Goal: Information Seeking & Learning: Learn about a topic

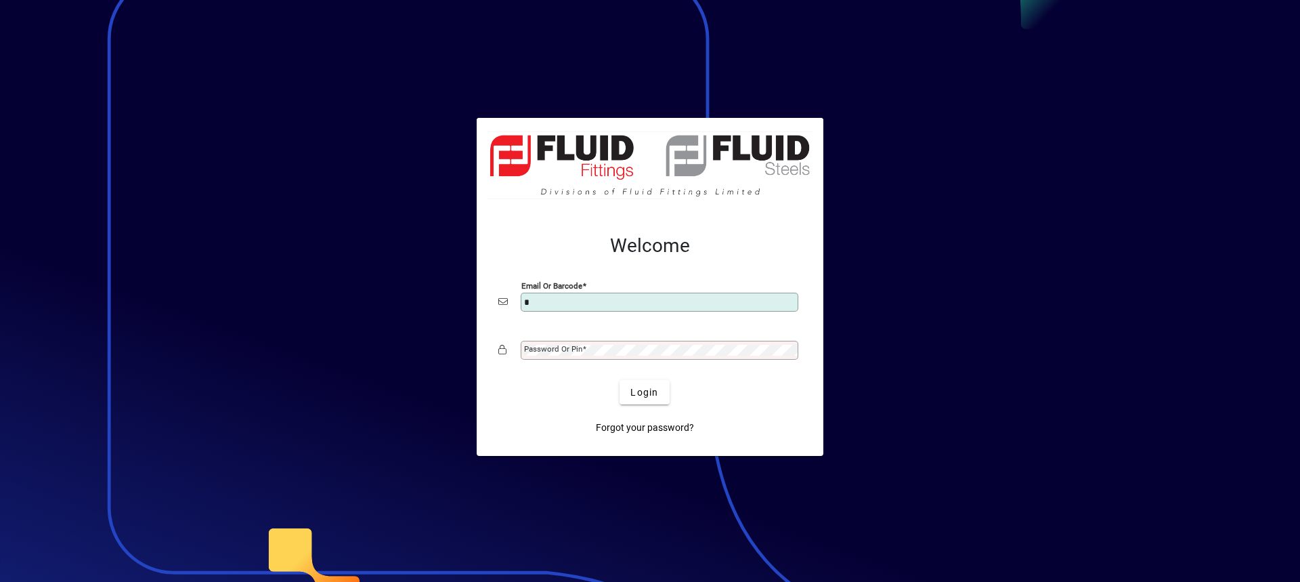
type input "**********"
click at [536, 351] on mat-label "Password or Pin" at bounding box center [553, 348] width 58 height 9
click at [620, 380] on button "Login" at bounding box center [644, 392] width 49 height 24
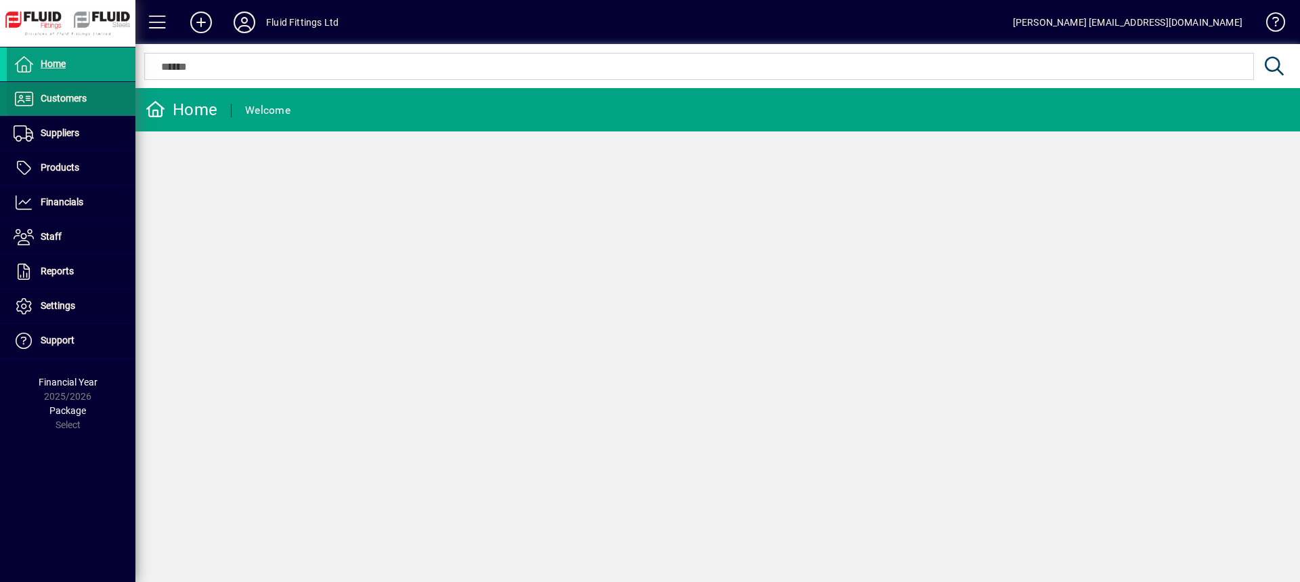
click at [54, 102] on span "Customers" at bounding box center [64, 98] width 46 height 11
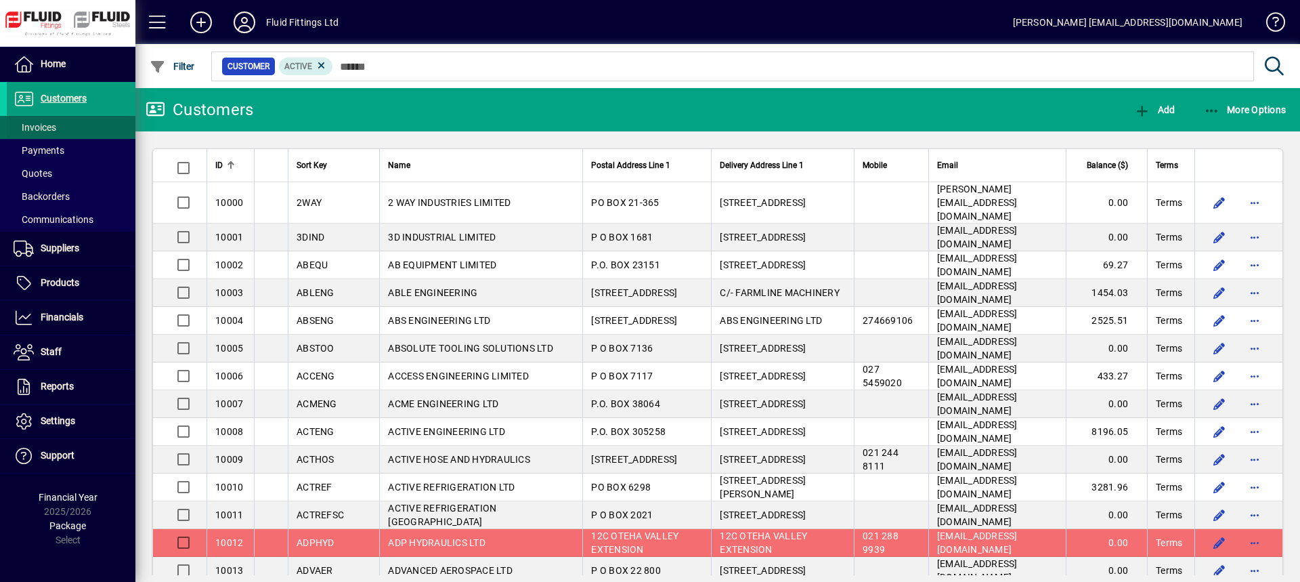
click at [46, 127] on span "Invoices" at bounding box center [35, 127] width 43 height 11
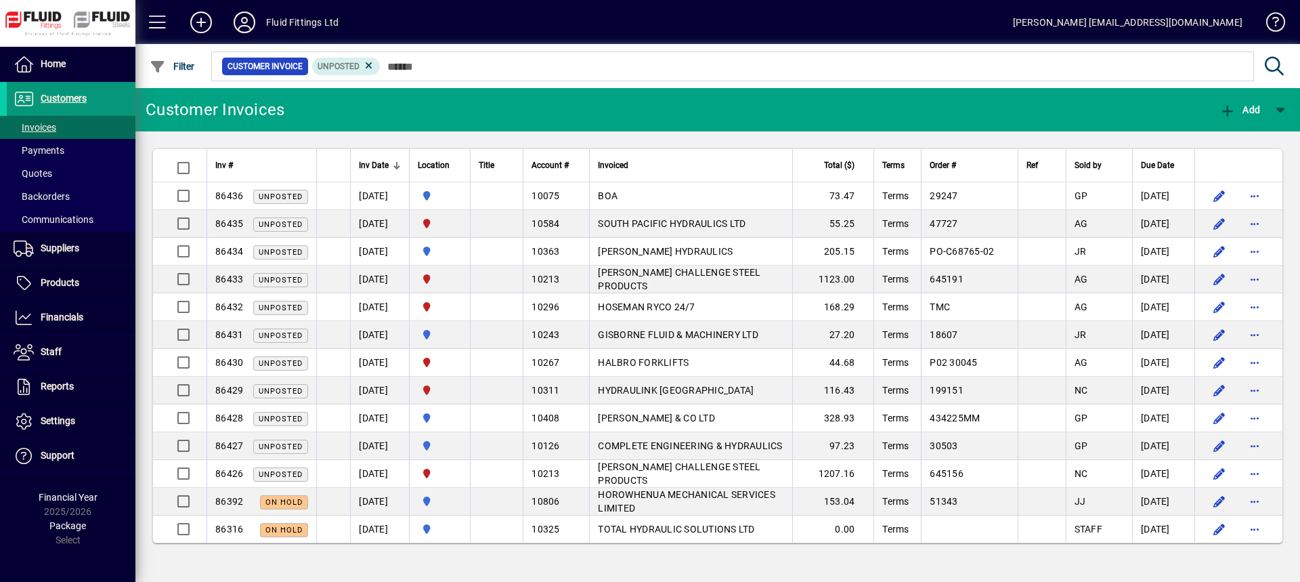
click at [87, 101] on span at bounding box center [71, 99] width 129 height 32
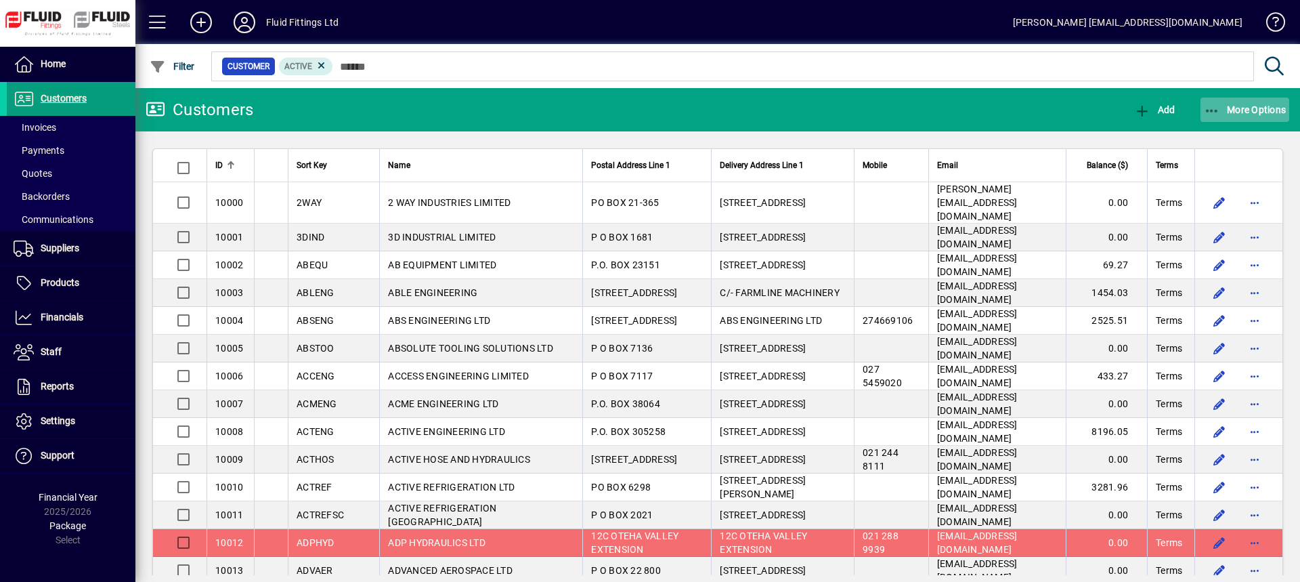
click at [1246, 106] on span "More Options" at bounding box center [1245, 109] width 83 height 11
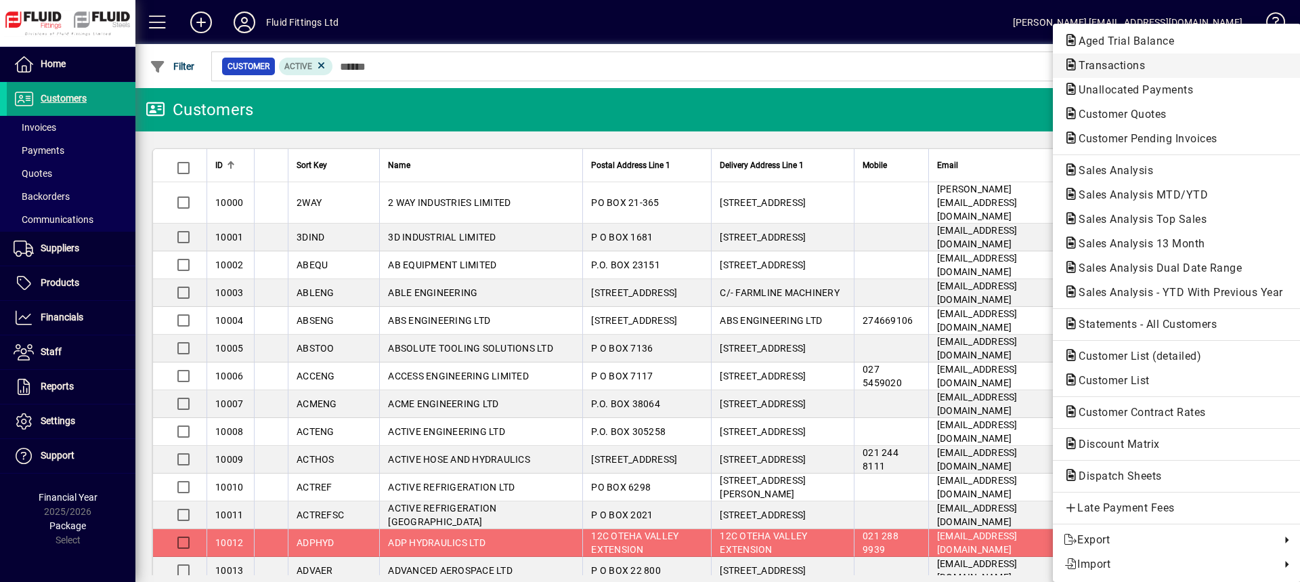
click at [1122, 68] on span "Transactions" at bounding box center [1108, 65] width 88 height 13
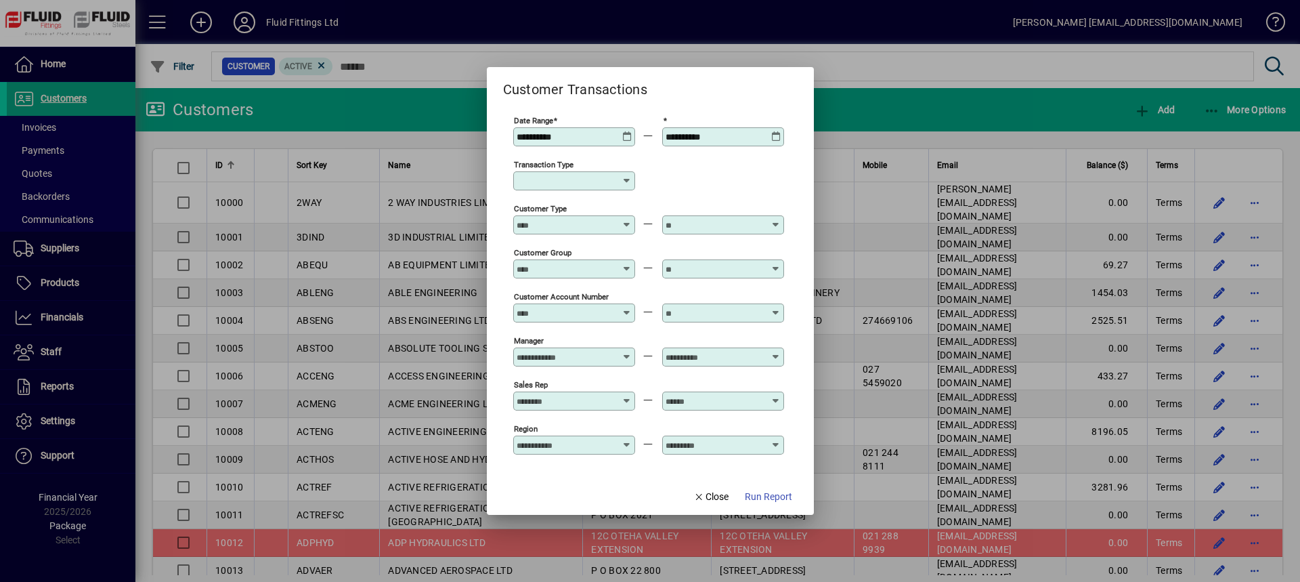
click at [630, 183] on icon at bounding box center [627, 180] width 11 height 11
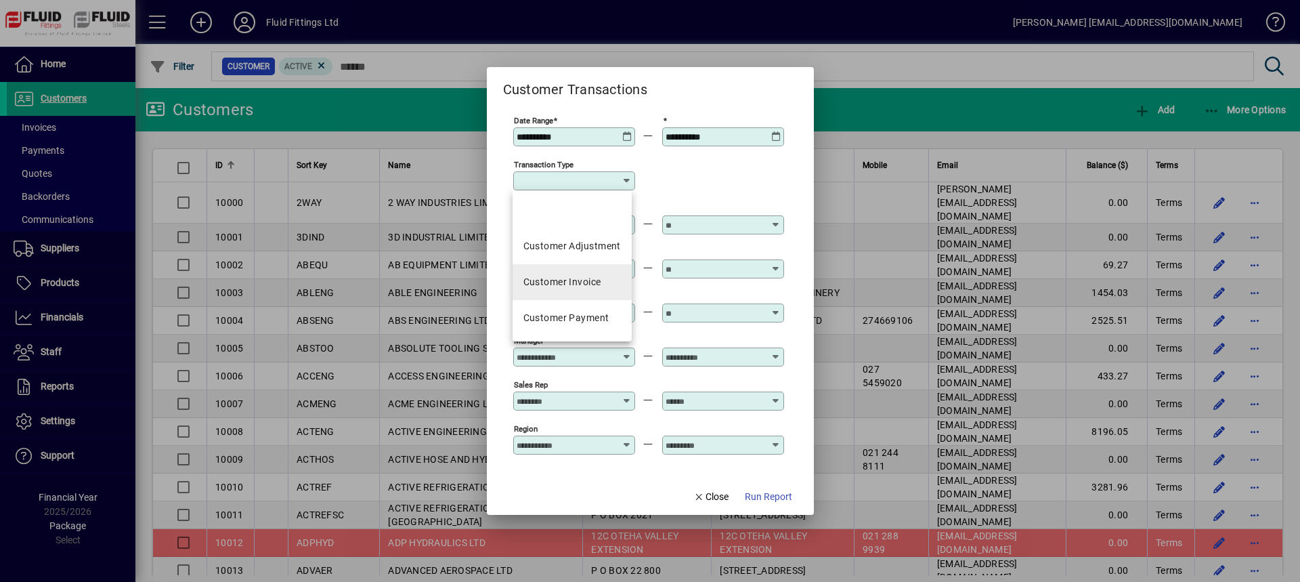
click at [579, 282] on div "Customer Invoice" at bounding box center [562, 282] width 78 height 14
type input "**********"
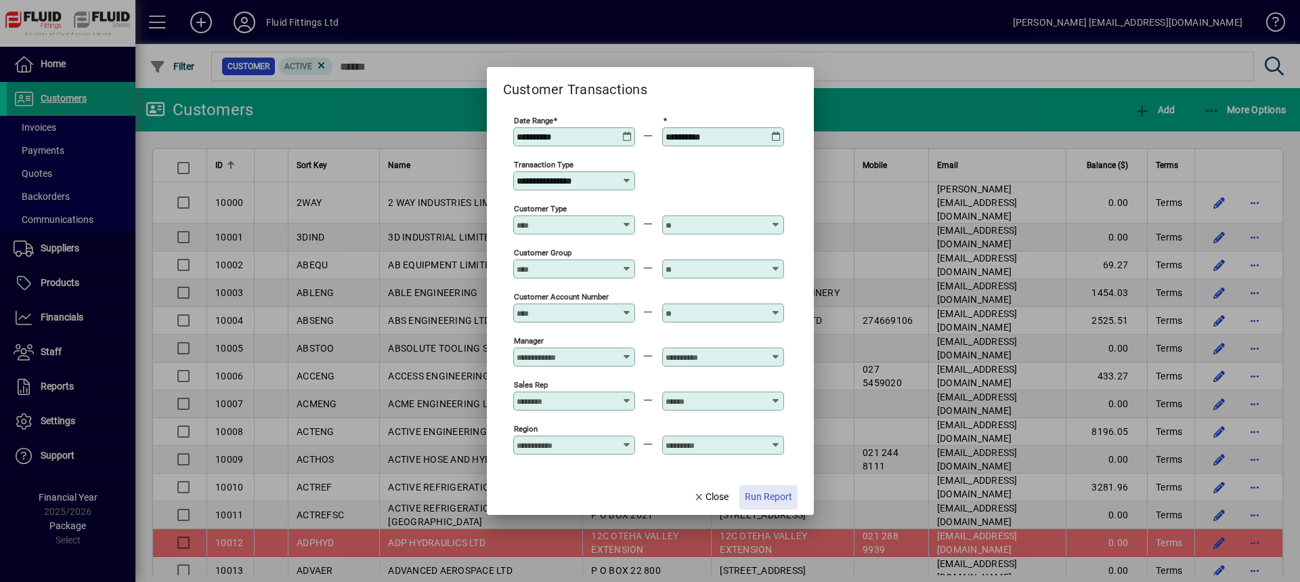
click at [773, 496] on span "Run Report" at bounding box center [768, 497] width 47 height 14
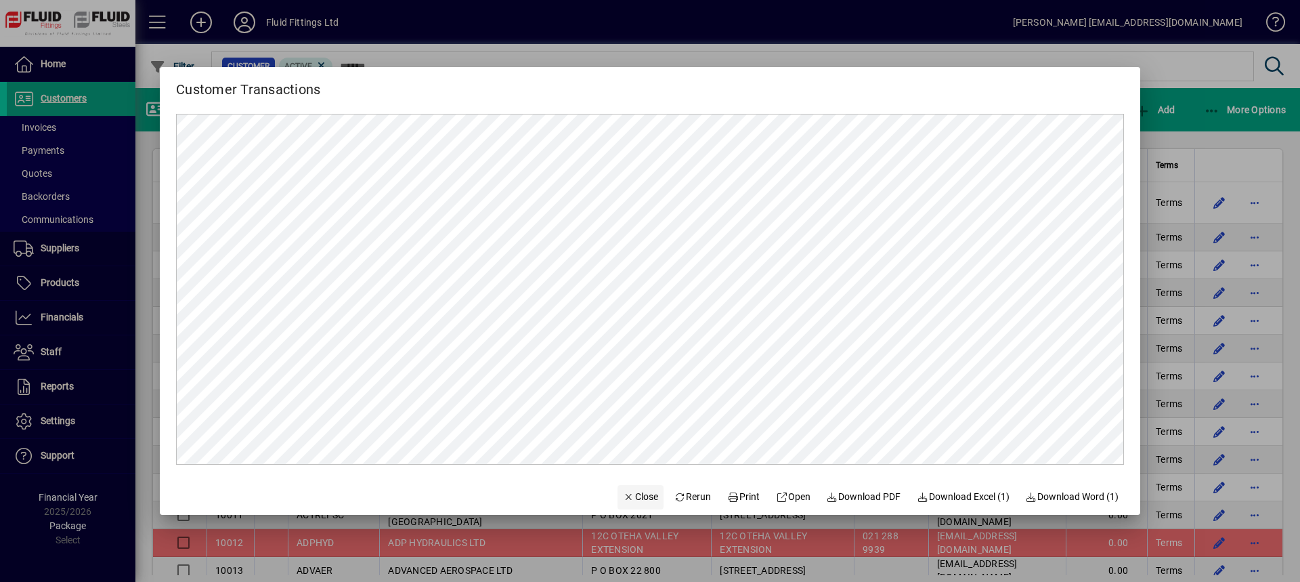
click at [642, 494] on span "Close" at bounding box center [640, 497] width 35 height 14
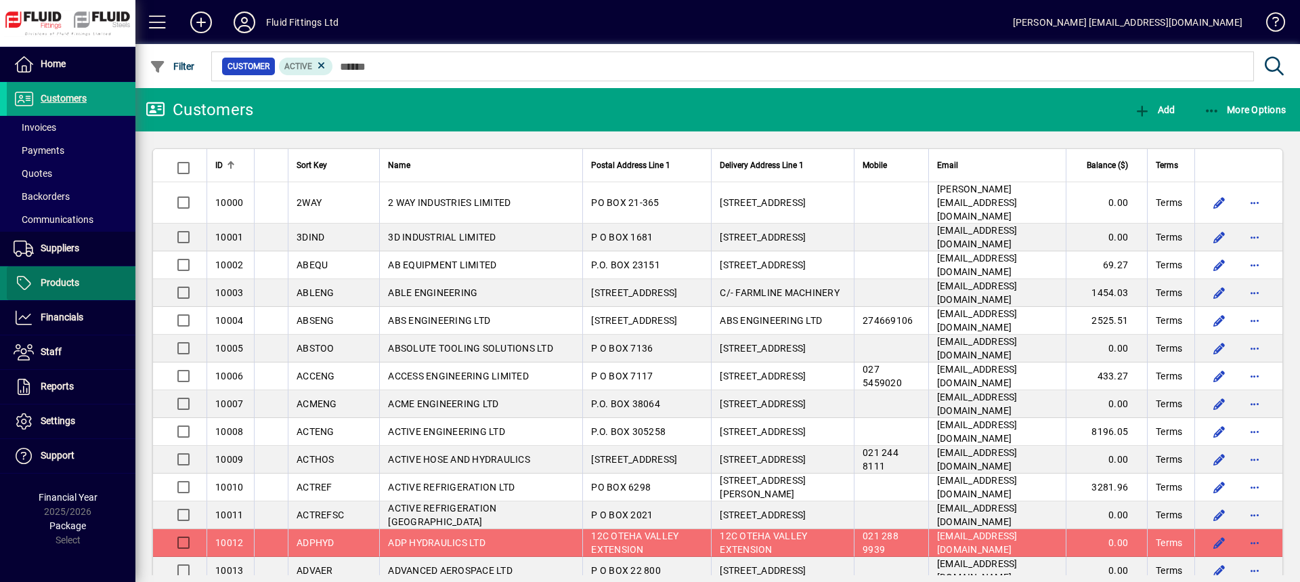
click at [72, 286] on span "Products" at bounding box center [60, 282] width 39 height 11
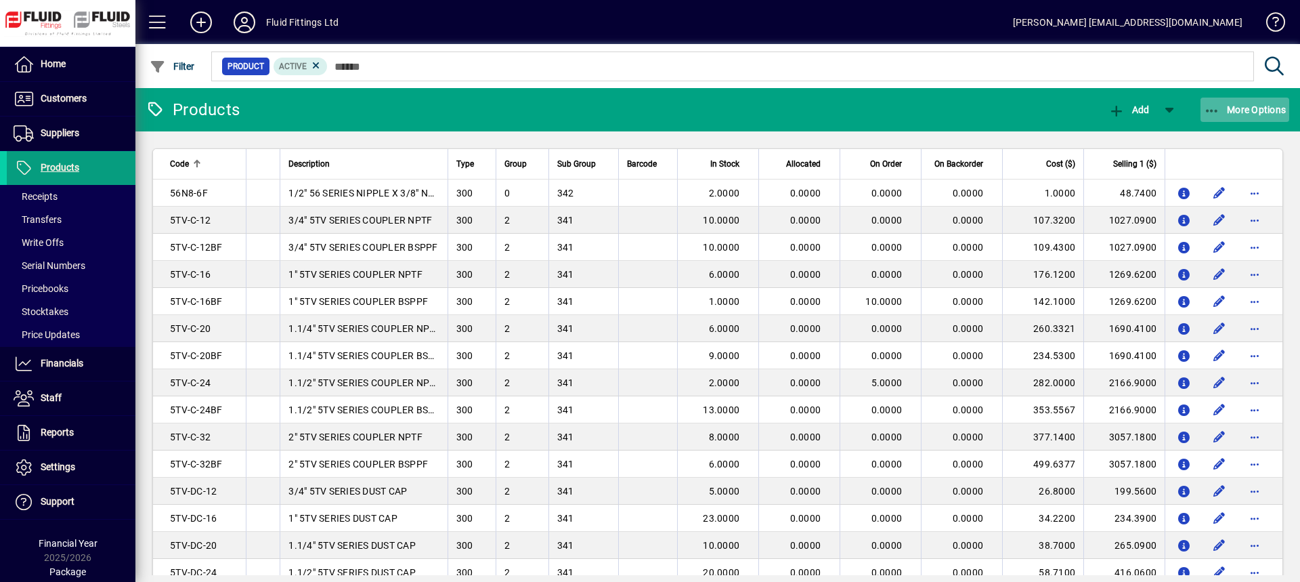
click at [1238, 109] on span "More Options" at bounding box center [1245, 109] width 83 height 11
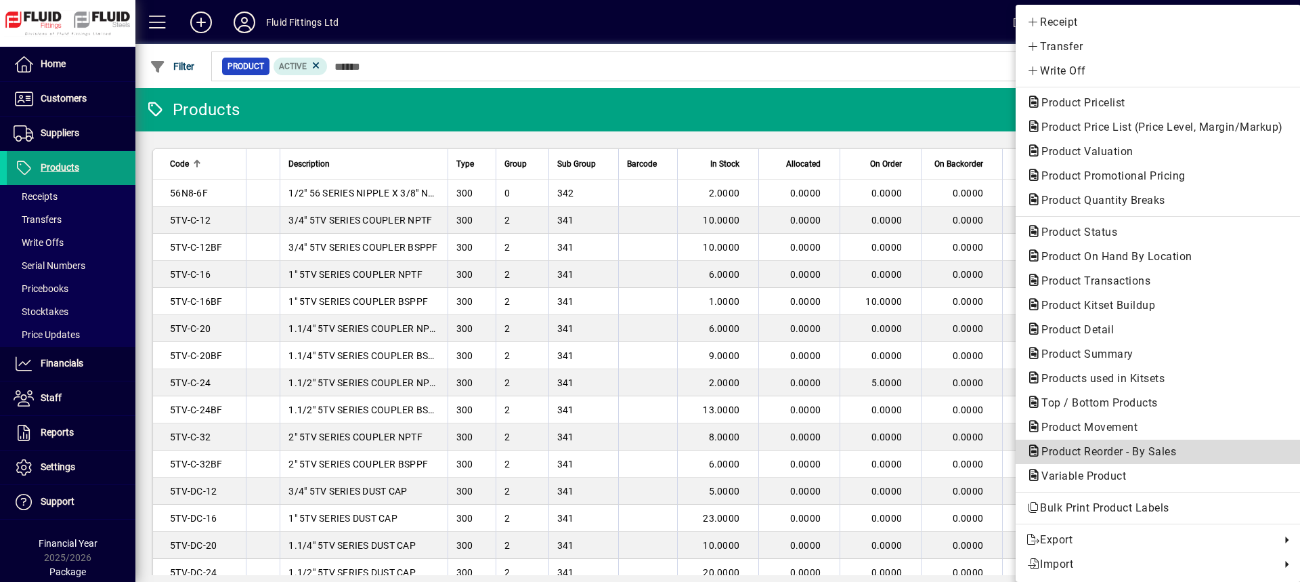
click at [1068, 448] on span "Product Reorder - By Sales" at bounding box center [1104, 451] width 156 height 13
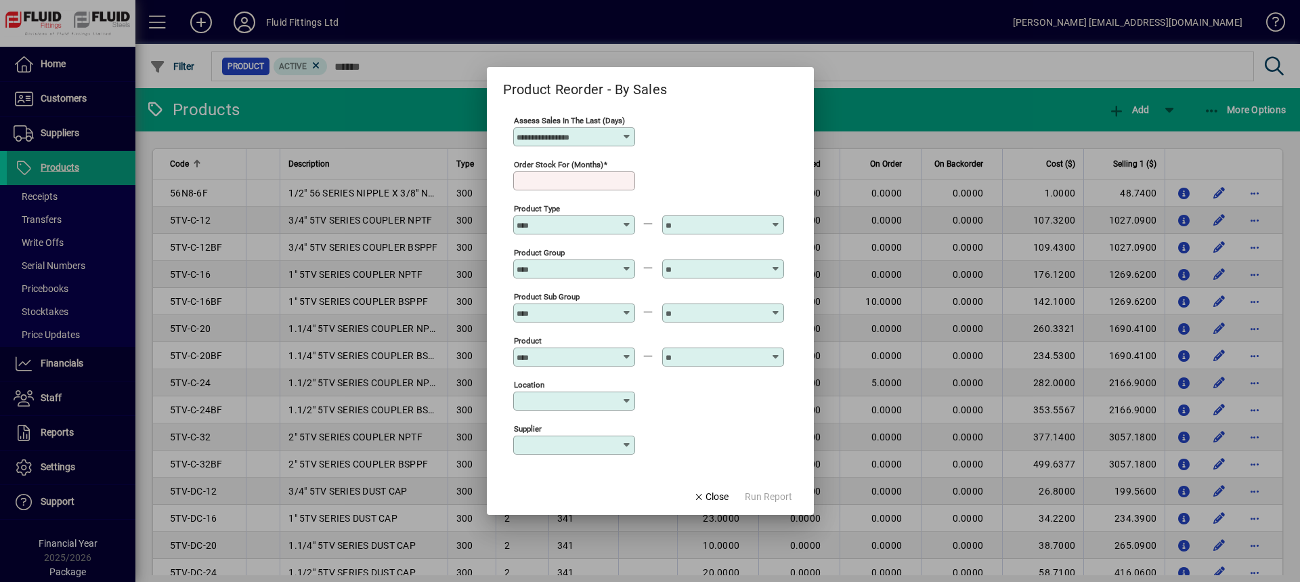
type input "**"
type input "********"
click at [599, 183] on input "Order stock for (months)" at bounding box center [576, 180] width 118 height 11
type input "**"
click at [536, 446] on input "Supplier" at bounding box center [569, 444] width 105 height 11
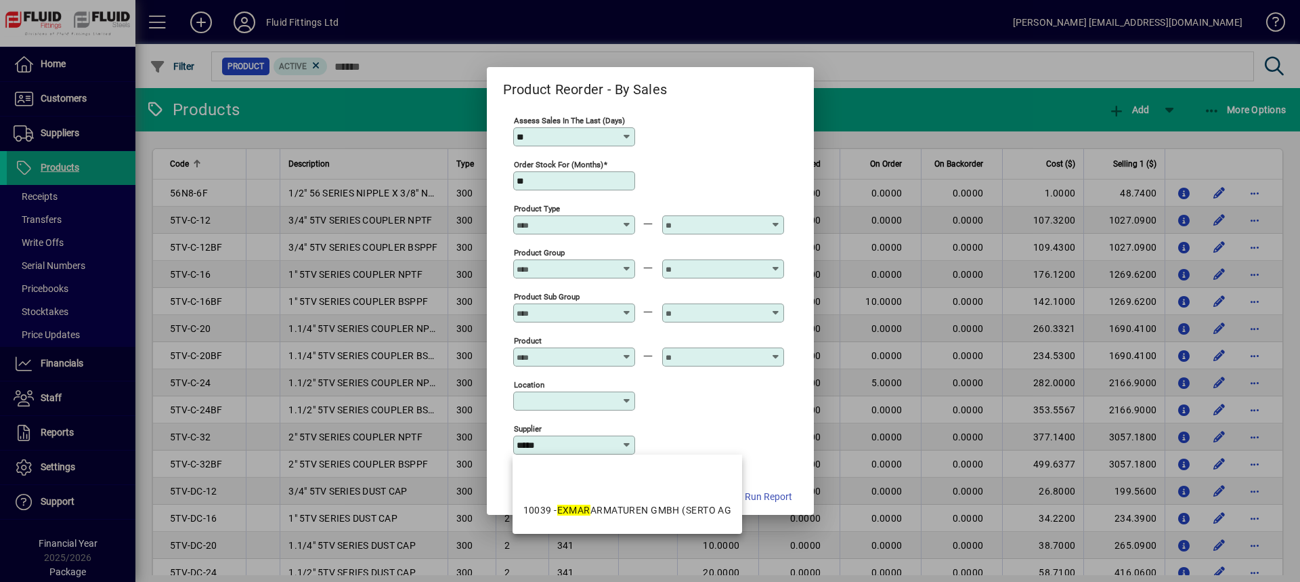
click at [590, 507] on em "EXMAR" at bounding box center [573, 509] width 33 height 11
type input "**********"
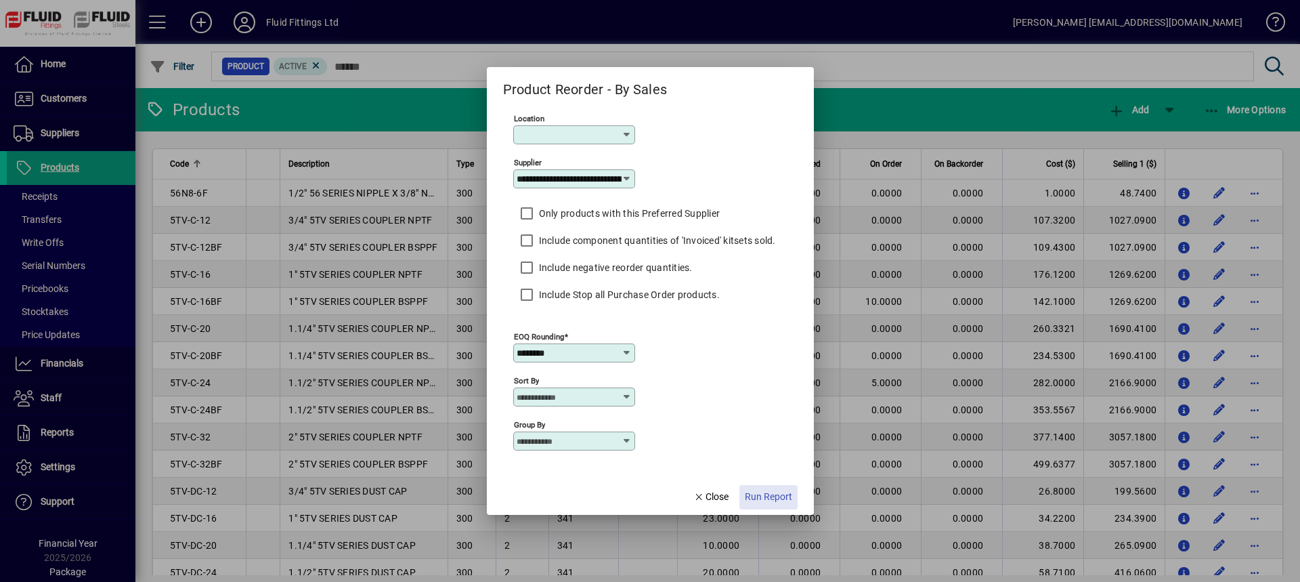
click at [777, 499] on span "Run Report" at bounding box center [768, 497] width 47 height 14
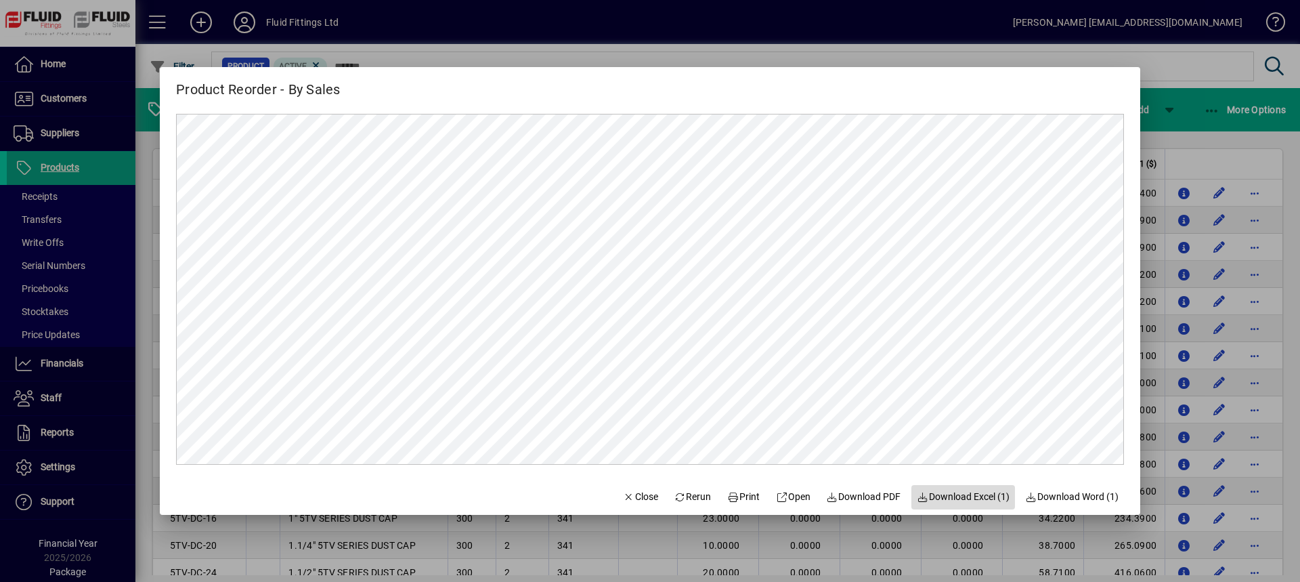
click at [936, 500] on span "Download Excel (1)" at bounding box center [963, 497] width 93 height 14
click at [630, 498] on span "Close" at bounding box center [640, 497] width 35 height 14
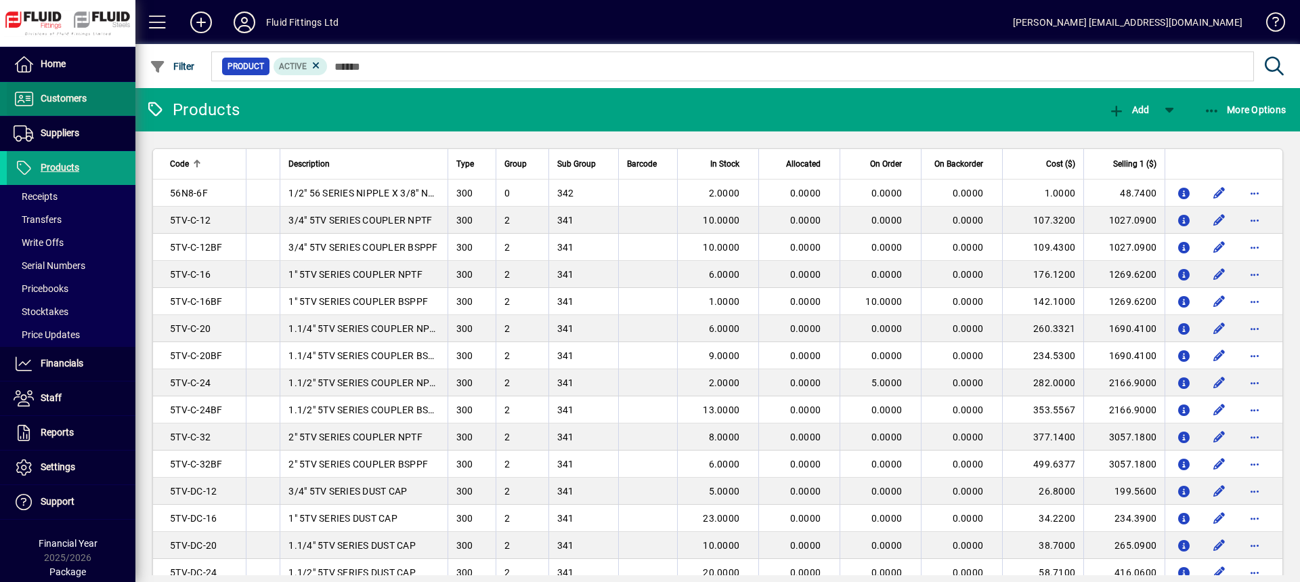
click at [72, 99] on span "Customers" at bounding box center [64, 98] width 46 height 11
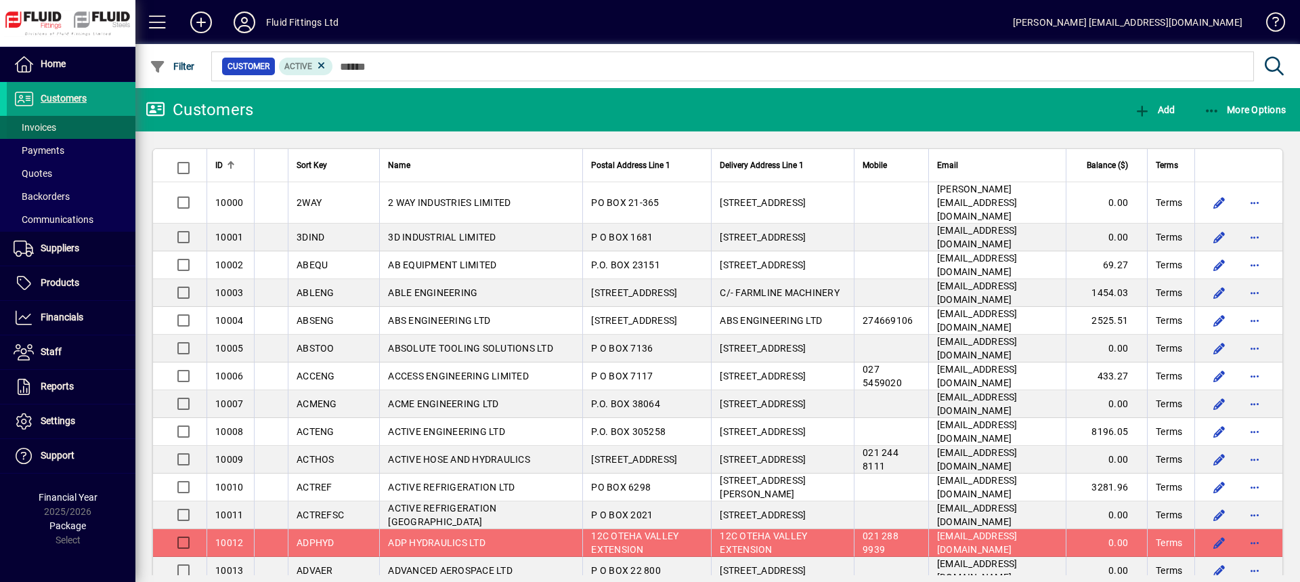
click at [58, 126] on span at bounding box center [71, 127] width 129 height 32
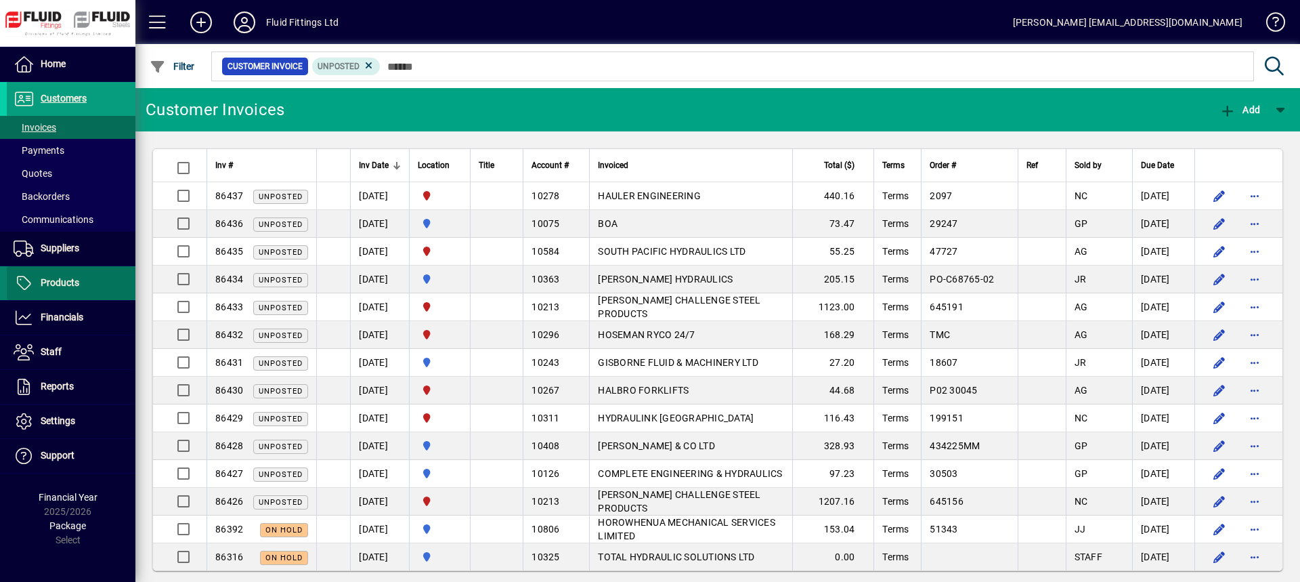
click at [62, 285] on span "Products" at bounding box center [60, 282] width 39 height 11
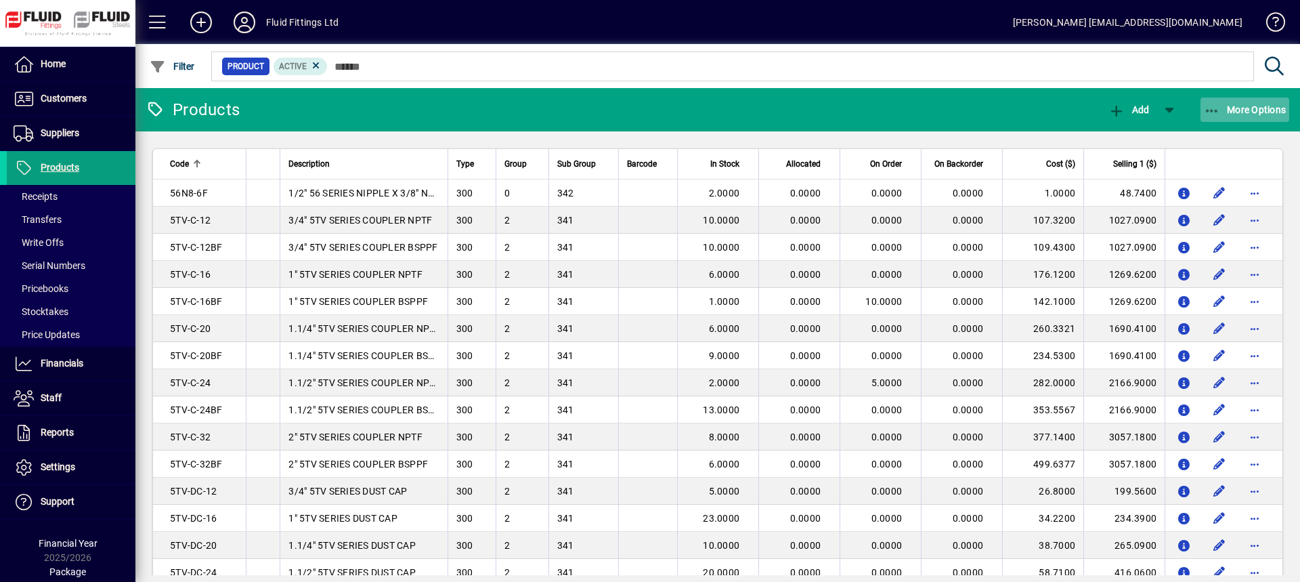
click at [1258, 106] on span "More Options" at bounding box center [1245, 109] width 83 height 11
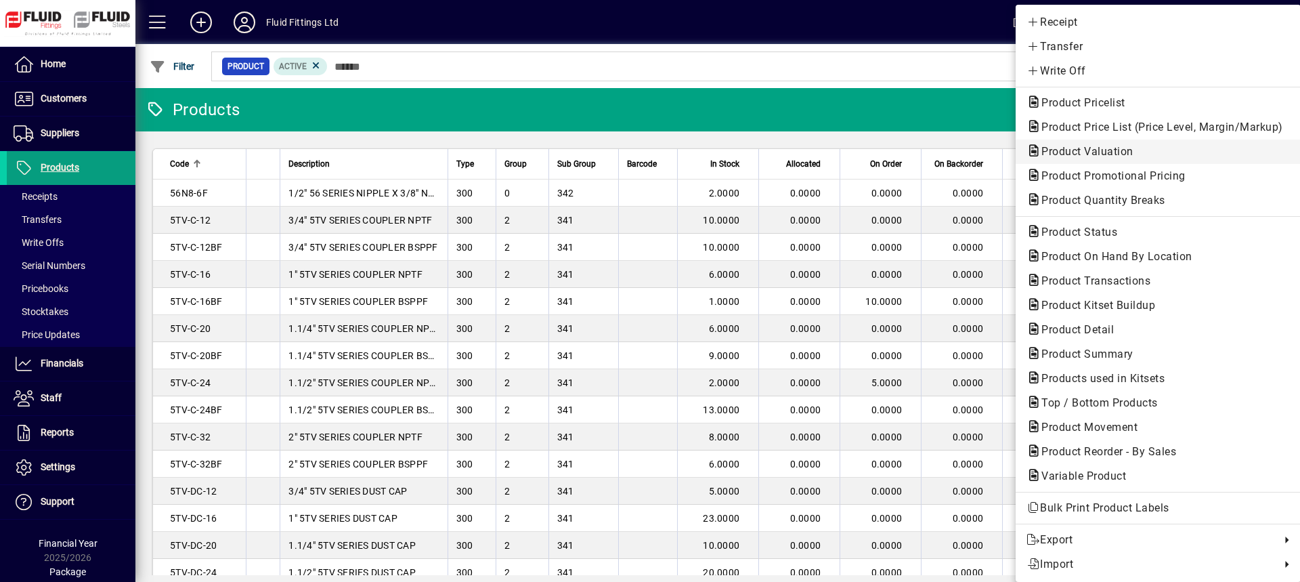
click at [1072, 153] on span "Product Valuation" at bounding box center [1083, 151] width 114 height 13
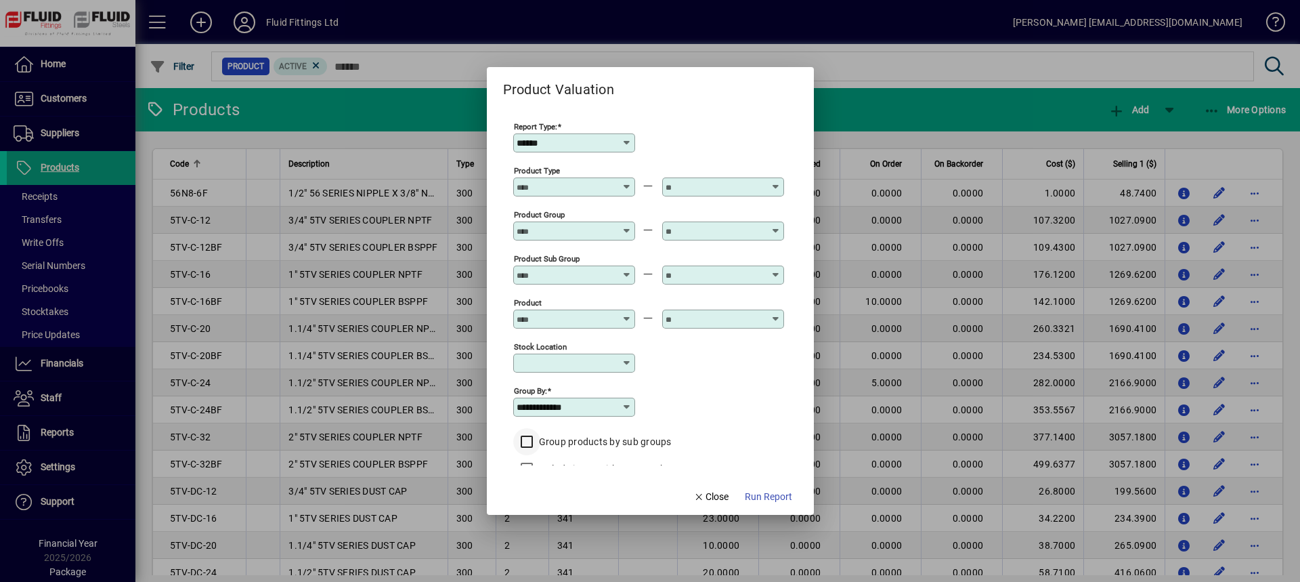
scroll to position [58, 0]
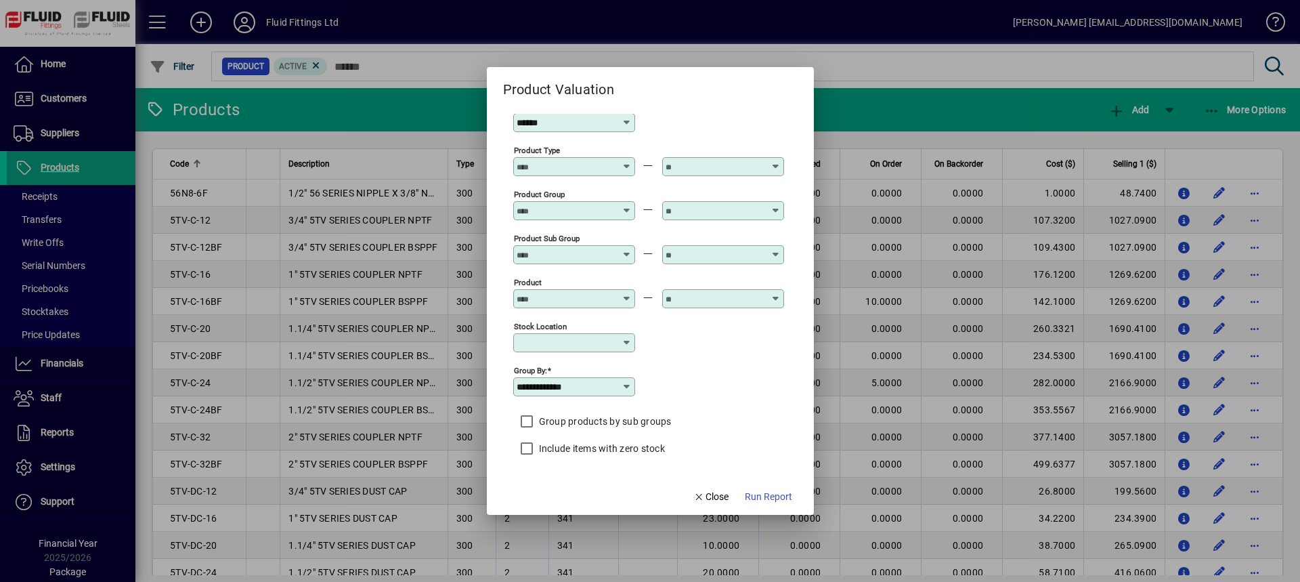
click at [627, 385] on icon at bounding box center [627, 386] width 11 height 11
click at [626, 384] on icon at bounding box center [627, 386] width 11 height 11
click at [664, 366] on div "**********" at bounding box center [648, 386] width 271 height 44
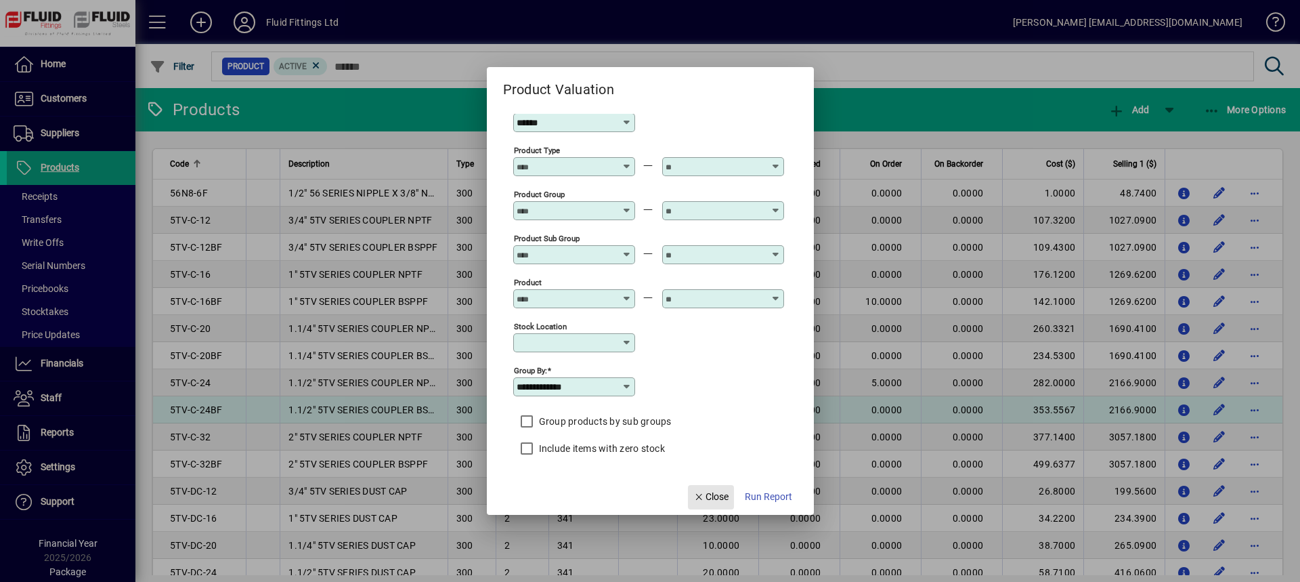
drag, startPoint x: 716, startPoint y: 494, endPoint x: 802, endPoint y: 410, distance: 120.7
click at [716, 494] on span "Close" at bounding box center [710, 497] width 35 height 14
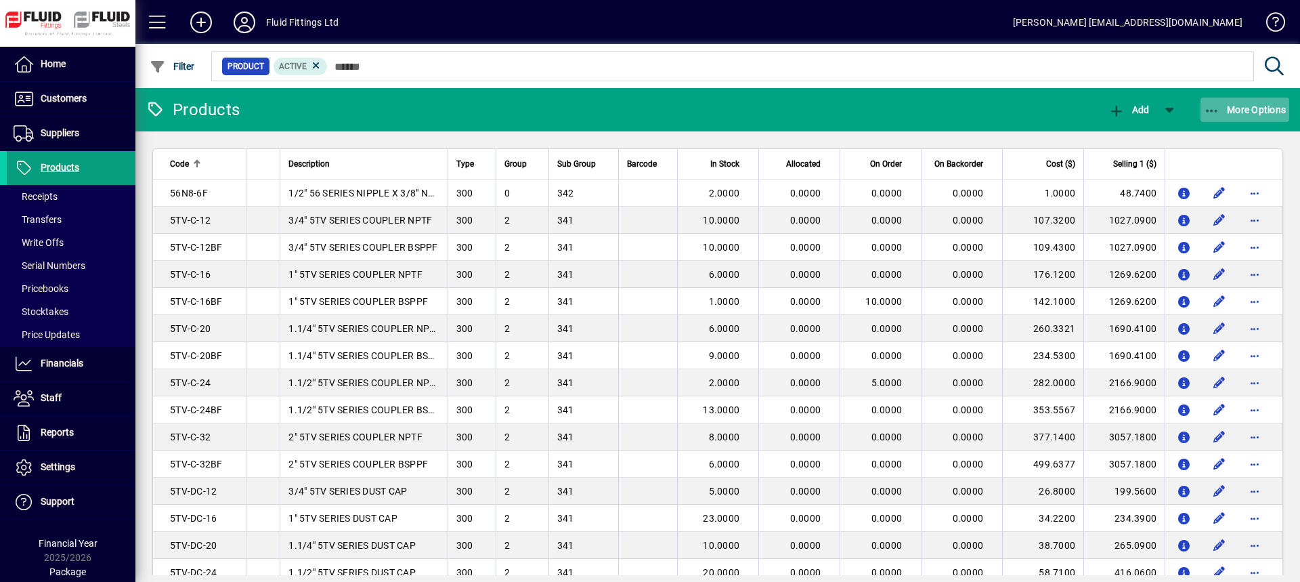
click at [1256, 114] on span "More Options" at bounding box center [1245, 109] width 83 height 11
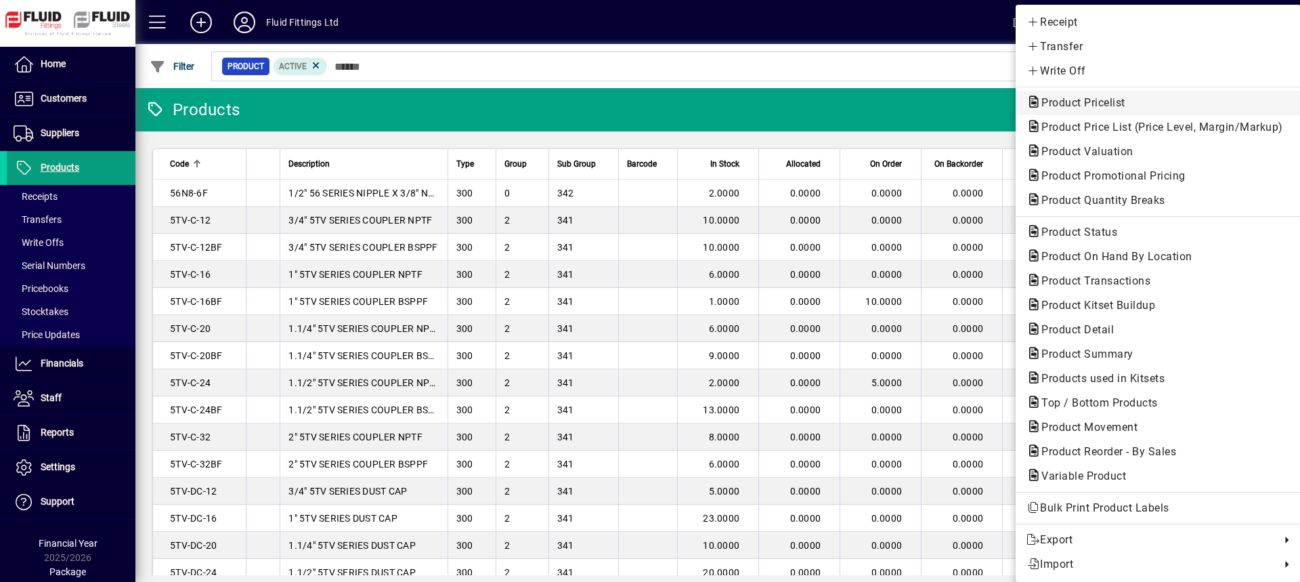
click at [1058, 108] on span "Product Pricelist" at bounding box center [1079, 102] width 106 height 13
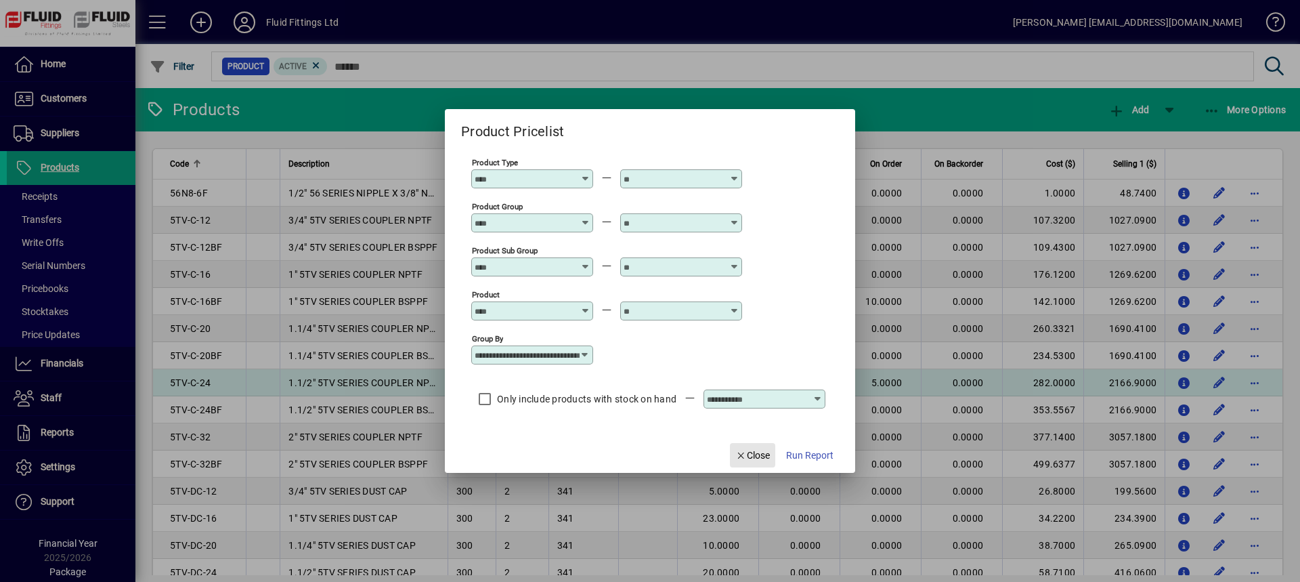
drag, startPoint x: 759, startPoint y: 456, endPoint x: 825, endPoint y: 381, distance: 100.8
click at [759, 456] on span "Close" at bounding box center [752, 455] width 35 height 14
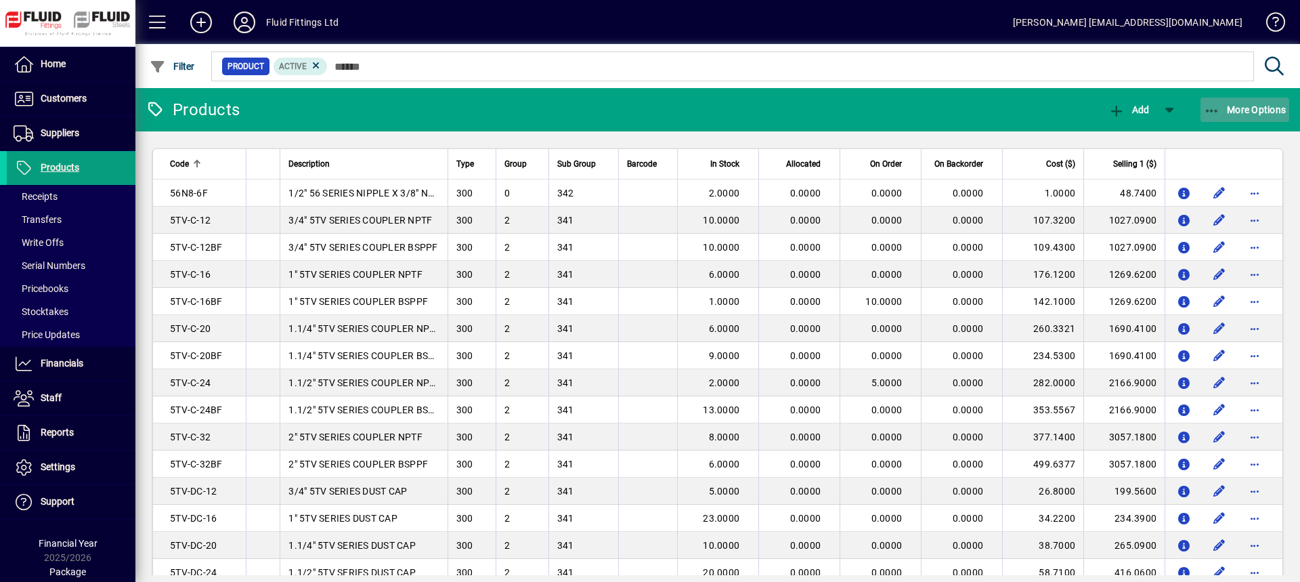
click at [1224, 105] on span "More Options" at bounding box center [1245, 109] width 83 height 11
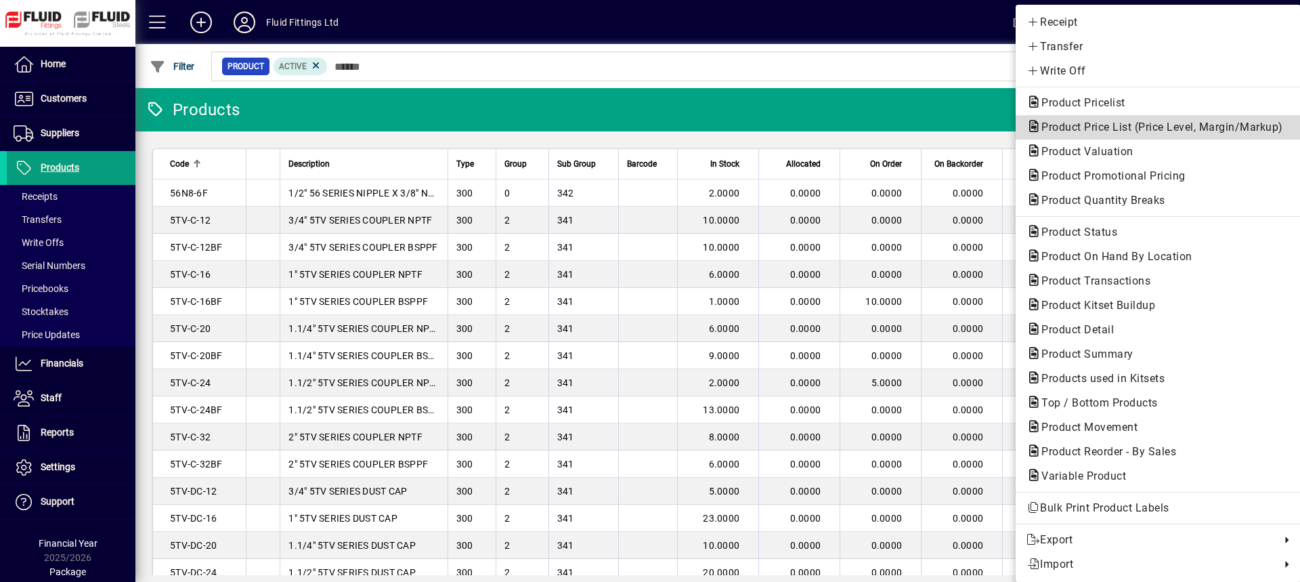
click at [1092, 130] on span "Product Price List (Price Level, Margin/Markup)" at bounding box center [1157, 127] width 263 height 13
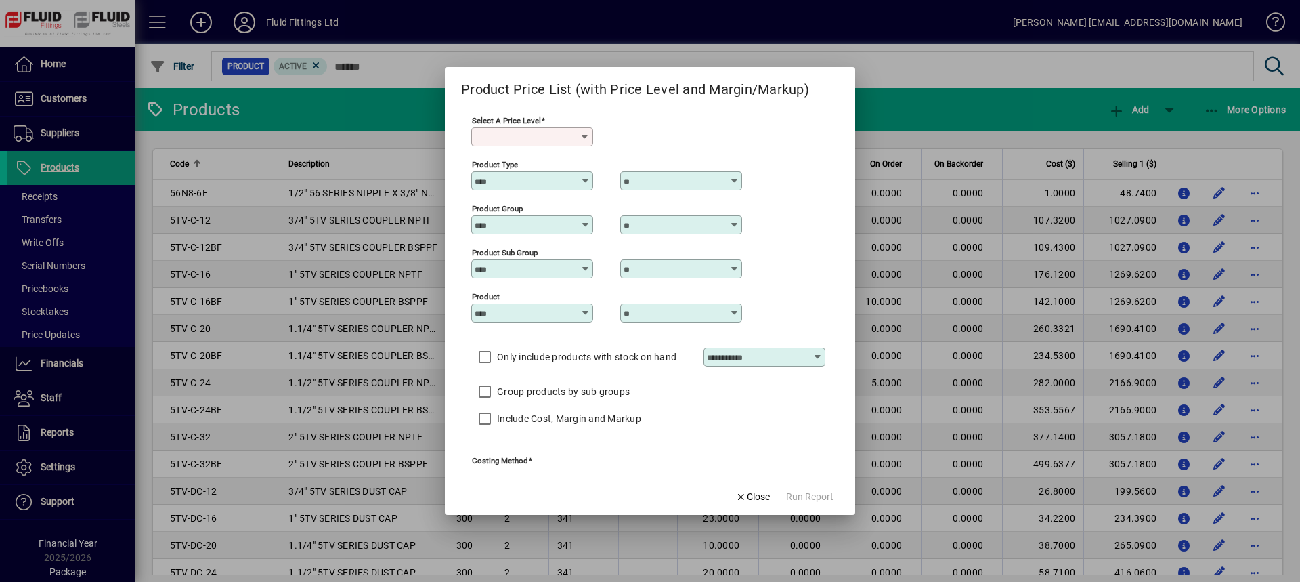
click at [588, 135] on icon at bounding box center [585, 136] width 11 height 11
click at [505, 172] on div "Selling 1" at bounding box center [499, 169] width 37 height 14
type input "*********"
click at [766, 494] on span "Close" at bounding box center [752, 497] width 35 height 14
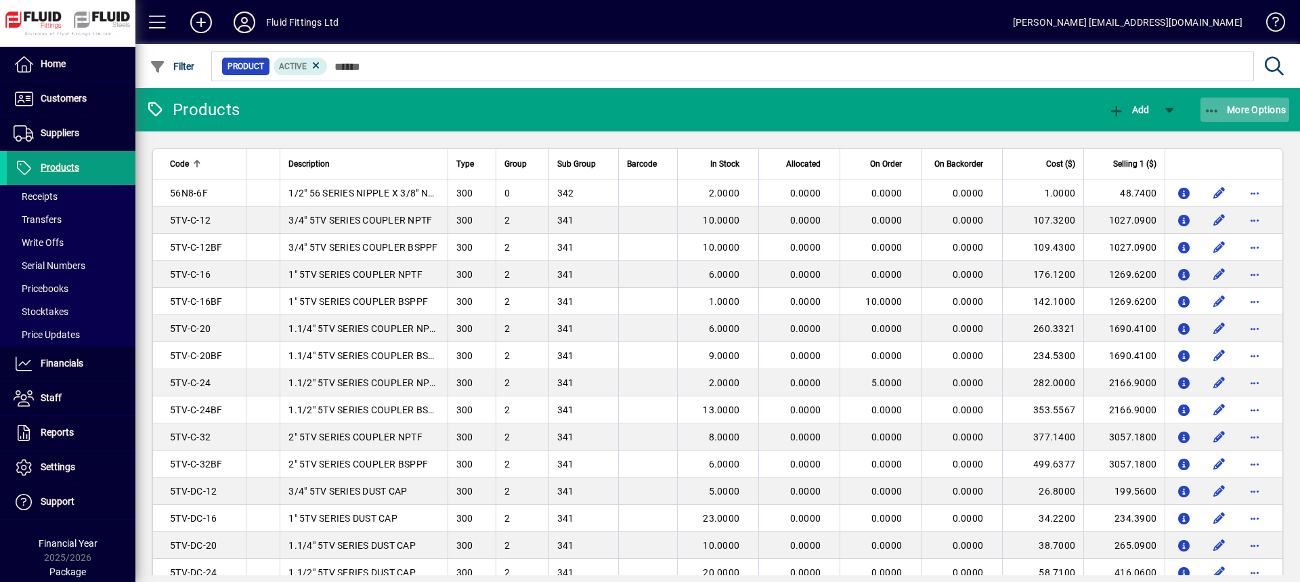
click at [1263, 102] on span "button" at bounding box center [1244, 109] width 89 height 32
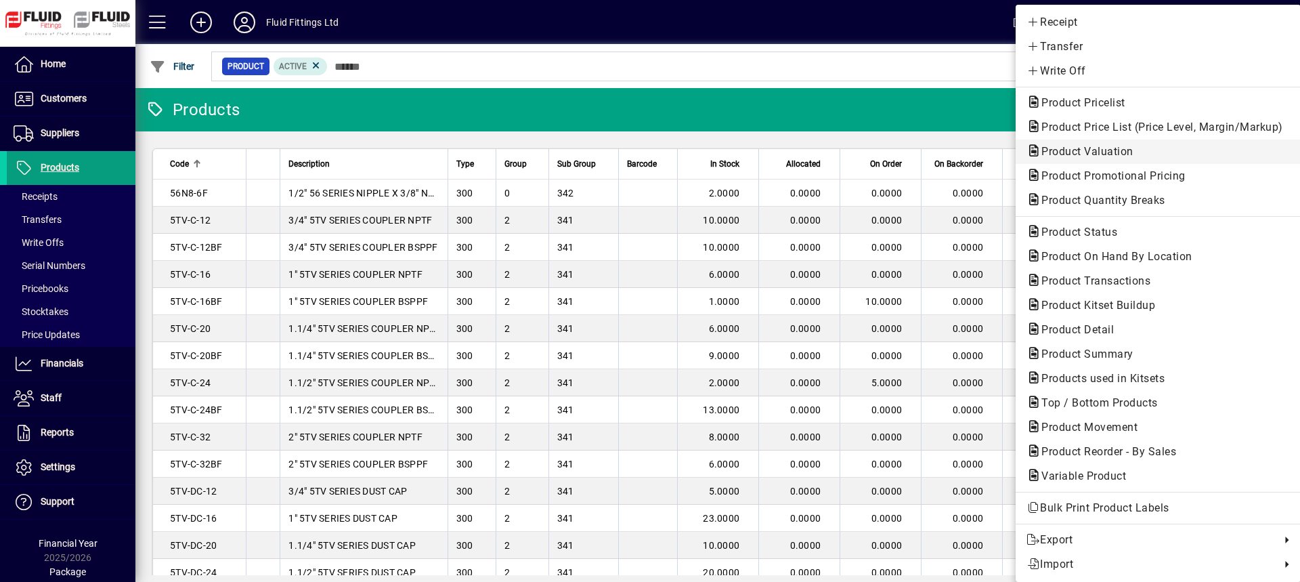
click at [1069, 149] on span "Product Valuation" at bounding box center [1083, 151] width 114 height 13
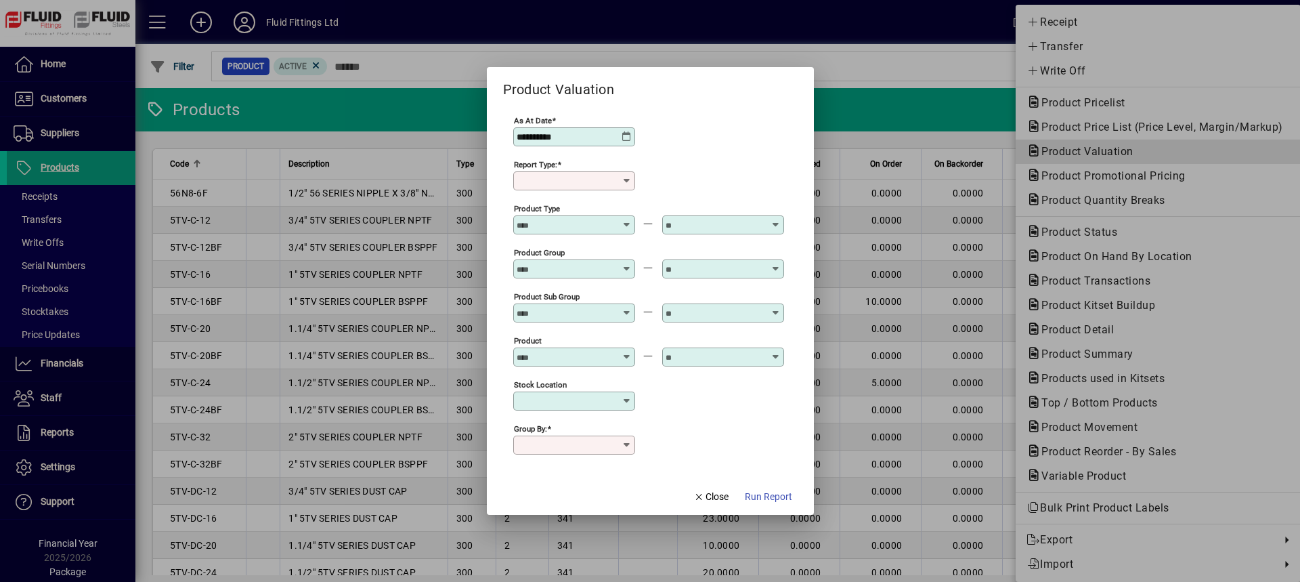
type input "******"
type input "**********"
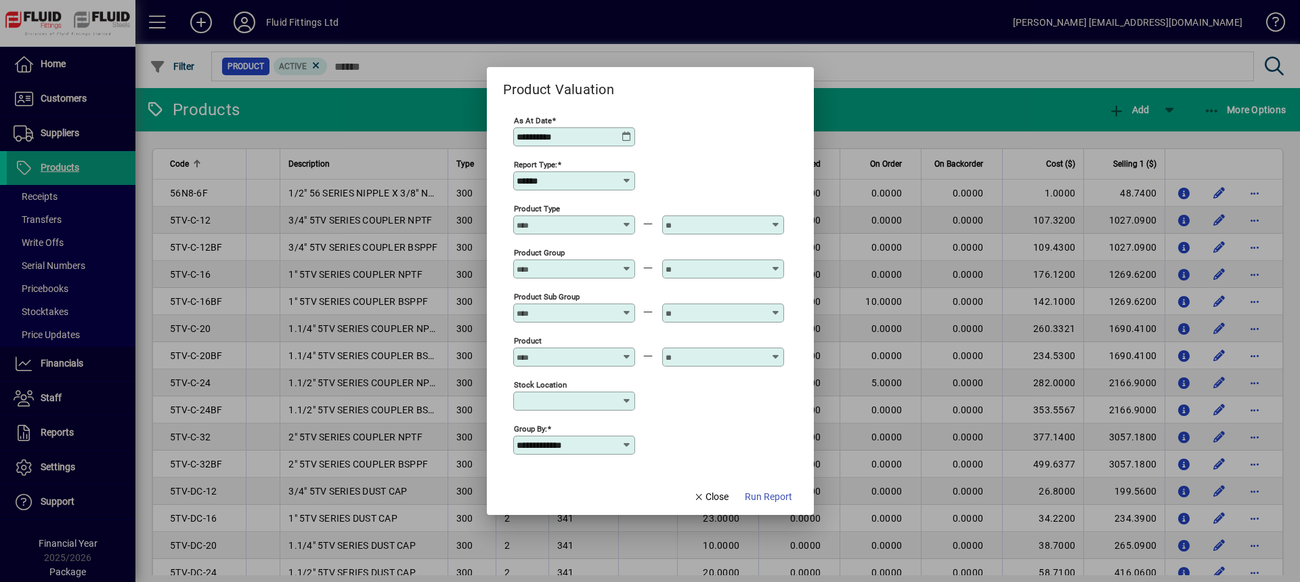
click at [625, 446] on icon at bounding box center [627, 444] width 11 height 11
click at [712, 501] on span "Close" at bounding box center [710, 497] width 35 height 14
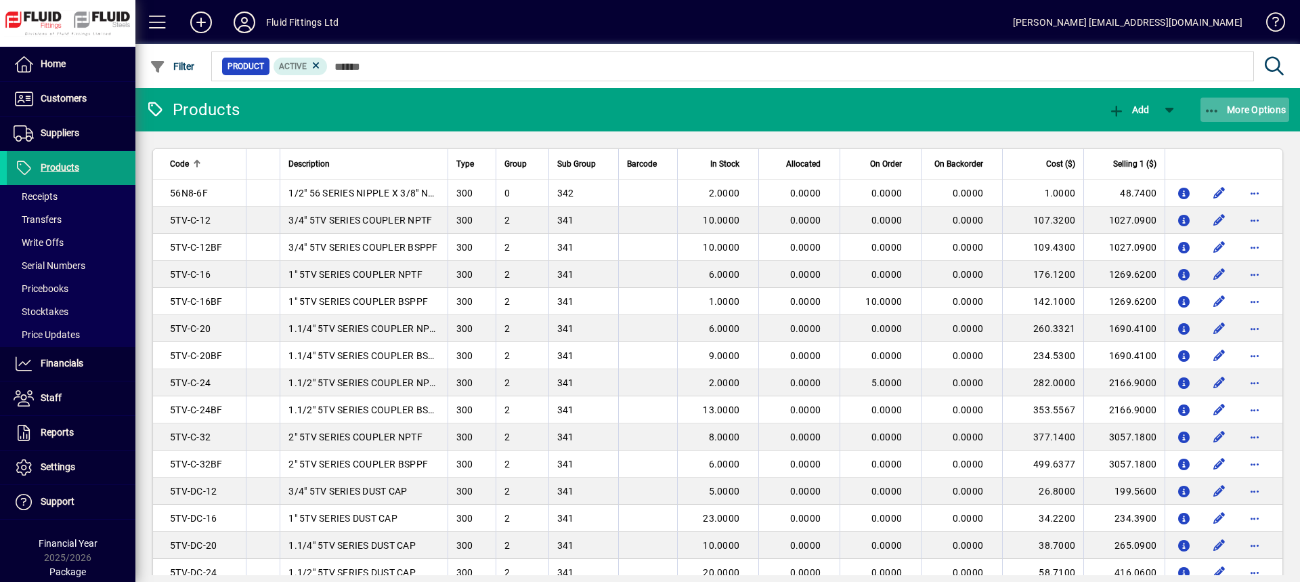
click at [1232, 109] on span "More Options" at bounding box center [1245, 109] width 83 height 11
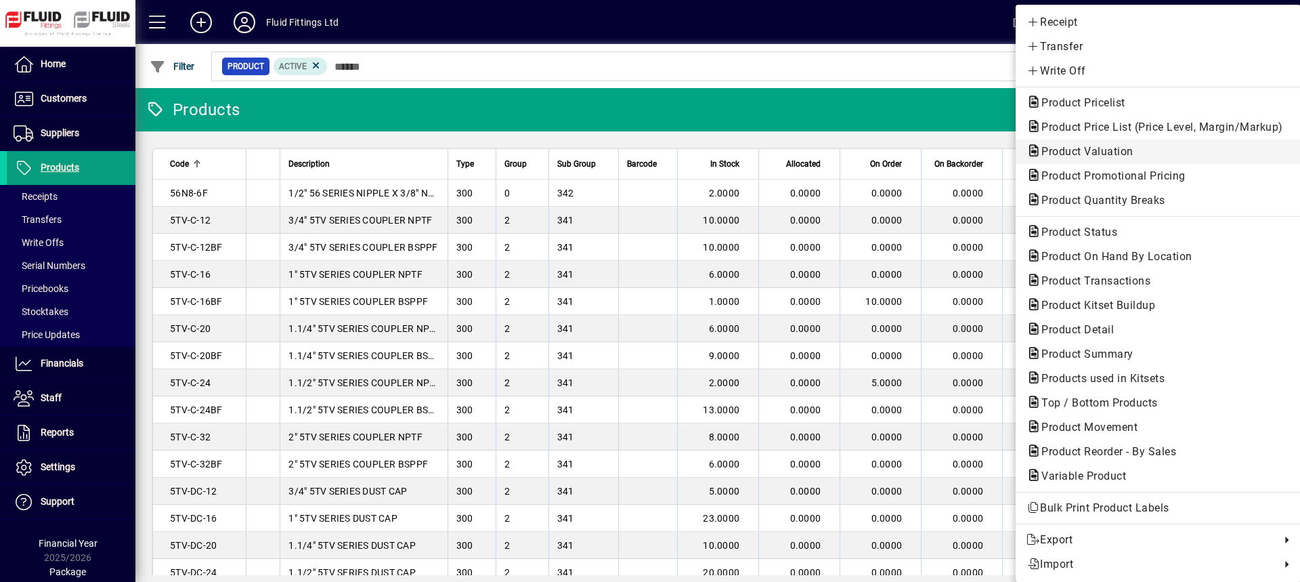
click at [1058, 150] on span "Product Valuation" at bounding box center [1083, 151] width 114 height 13
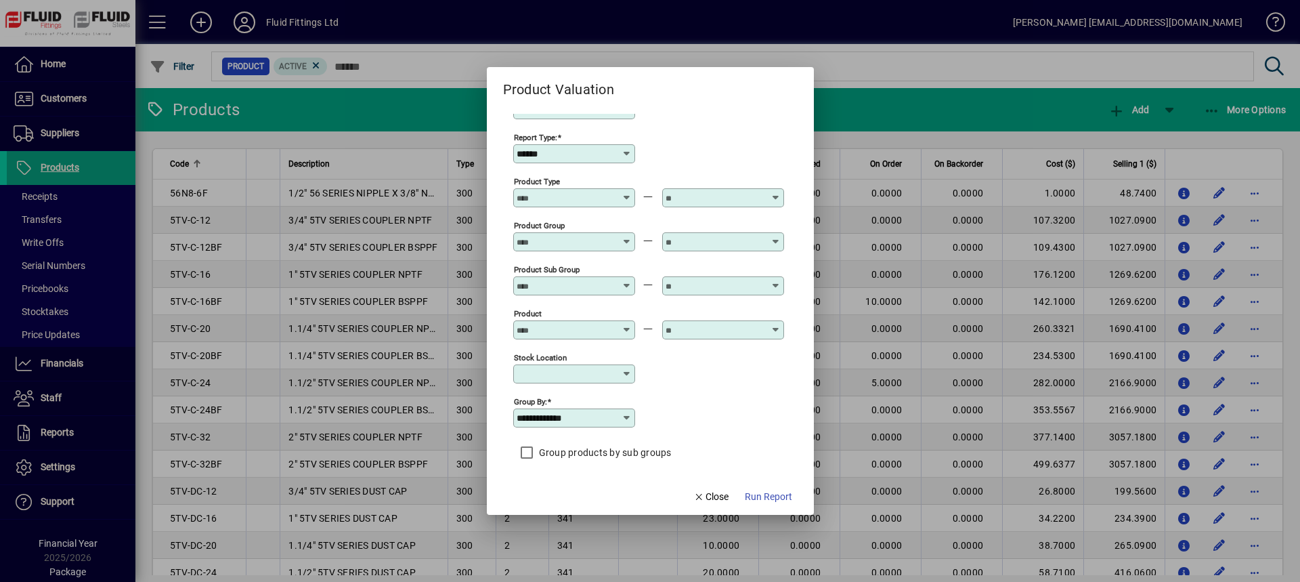
scroll to position [36, 0]
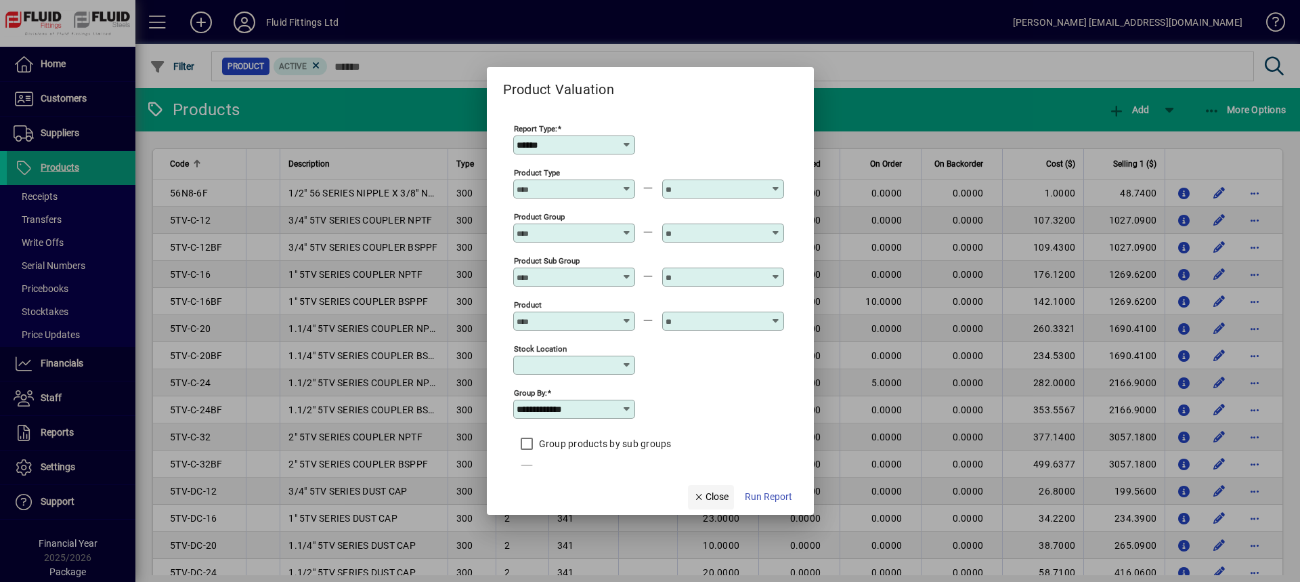
click at [722, 499] on span "Close" at bounding box center [710, 497] width 35 height 14
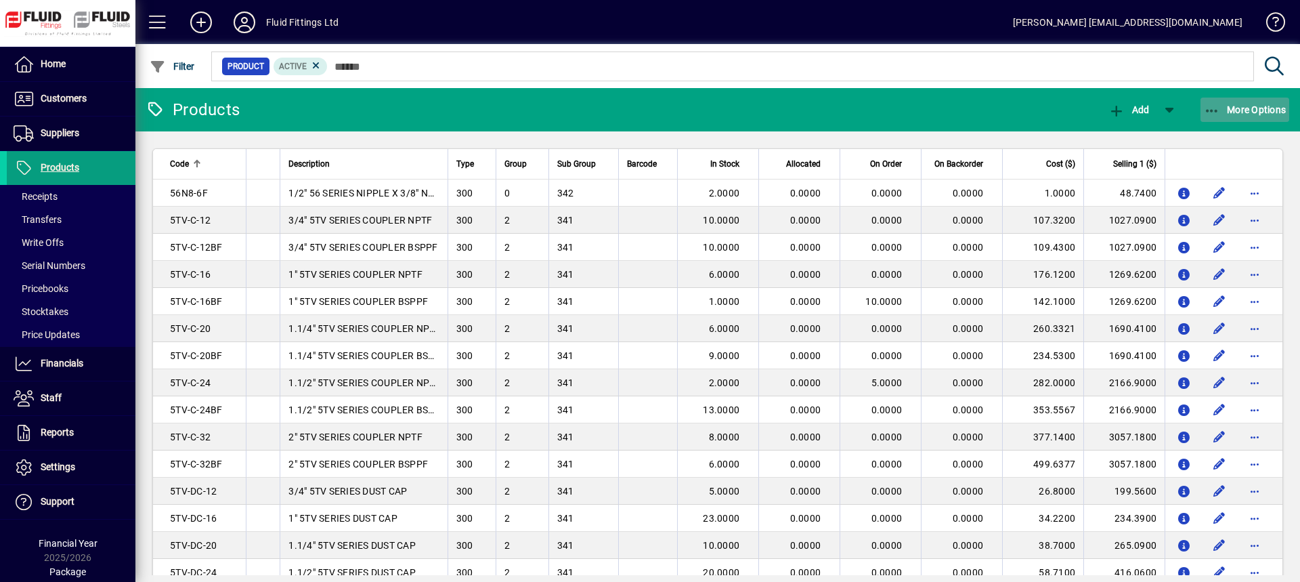
click at [1239, 105] on span "More Options" at bounding box center [1245, 109] width 83 height 11
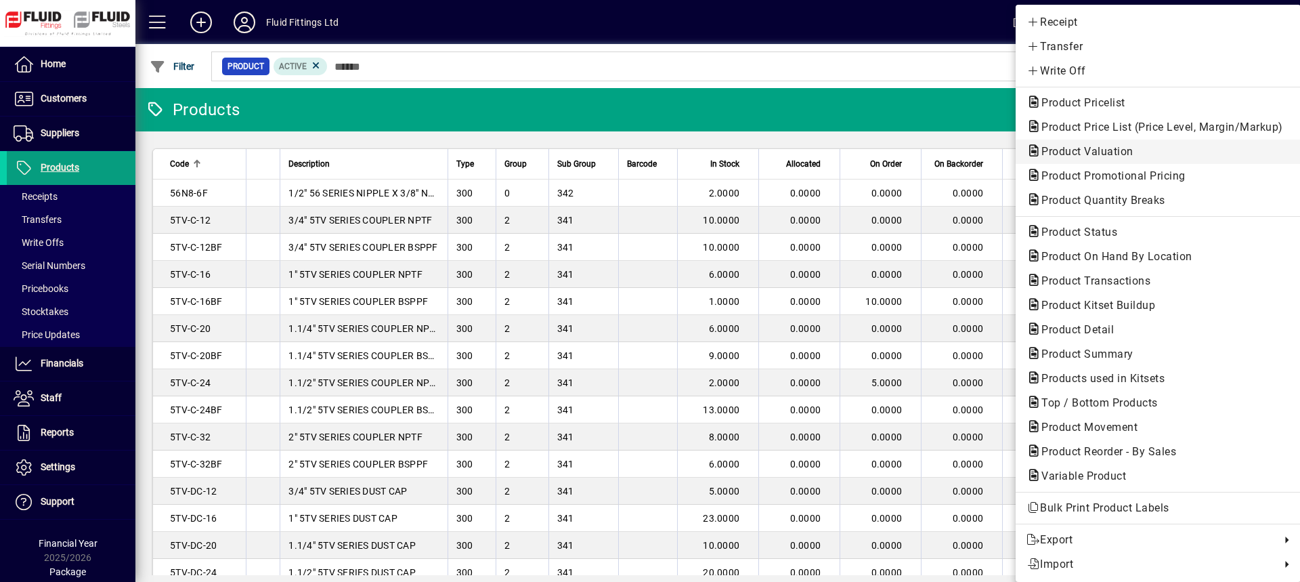
click at [1061, 154] on span "Product Valuation" at bounding box center [1083, 151] width 114 height 13
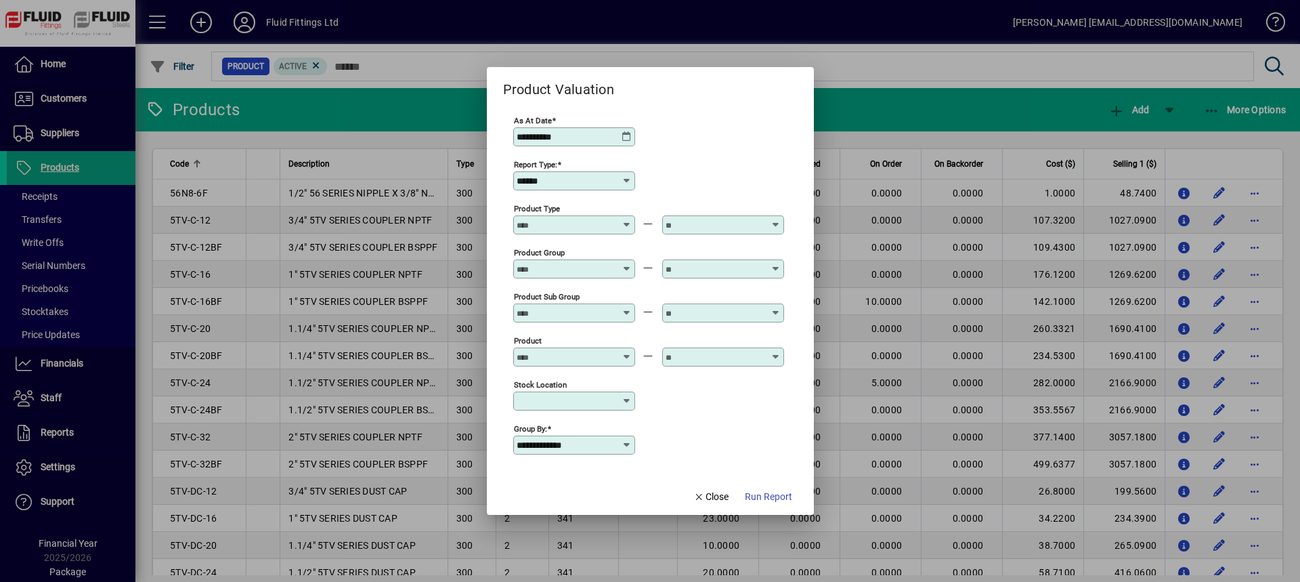
click at [627, 444] on icon at bounding box center [627, 444] width 11 height 11
click at [712, 499] on span "Close" at bounding box center [710, 497] width 35 height 14
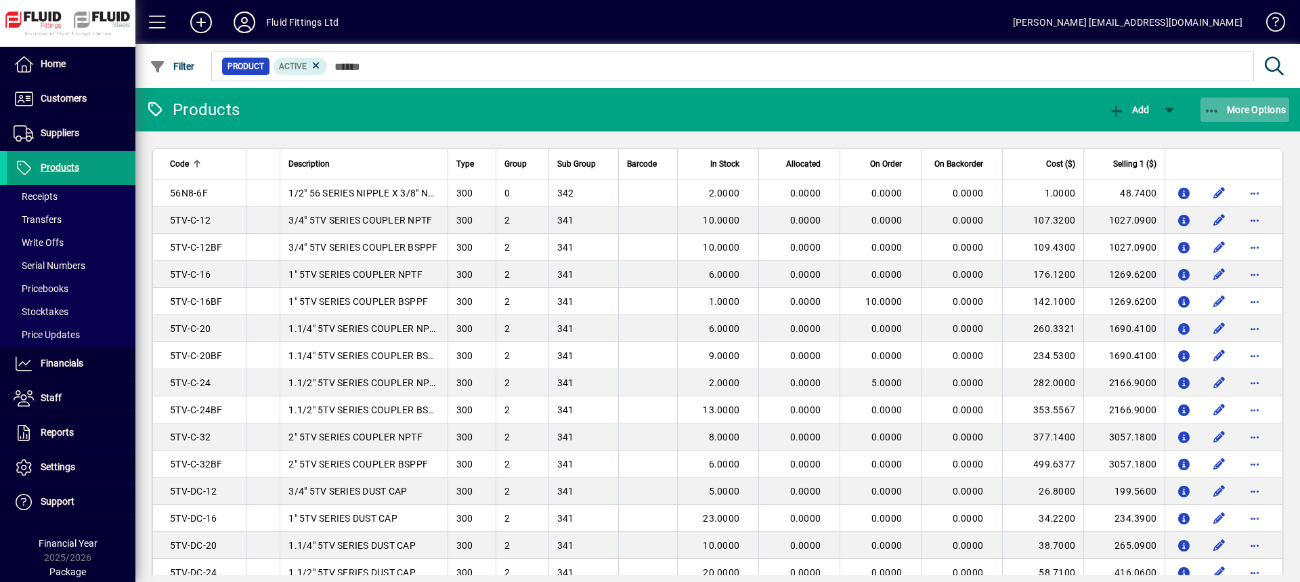
click at [1255, 104] on span "More Options" at bounding box center [1245, 109] width 83 height 11
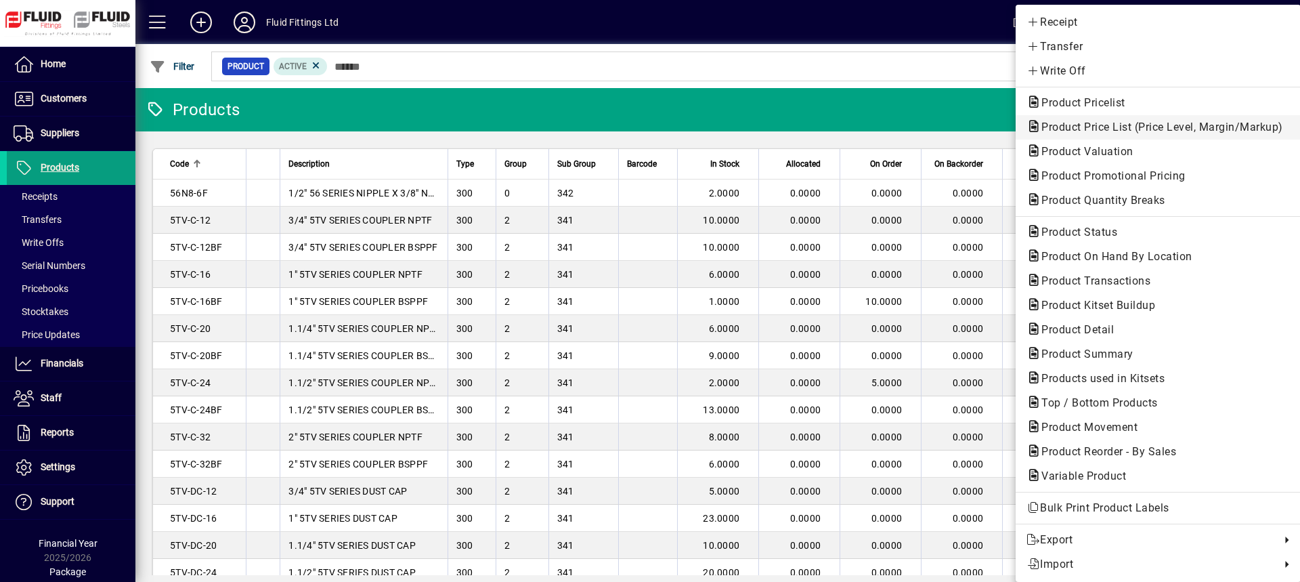
click at [1093, 131] on span "Product Price List (Price Level, Margin/Markup)" at bounding box center [1157, 127] width 263 height 13
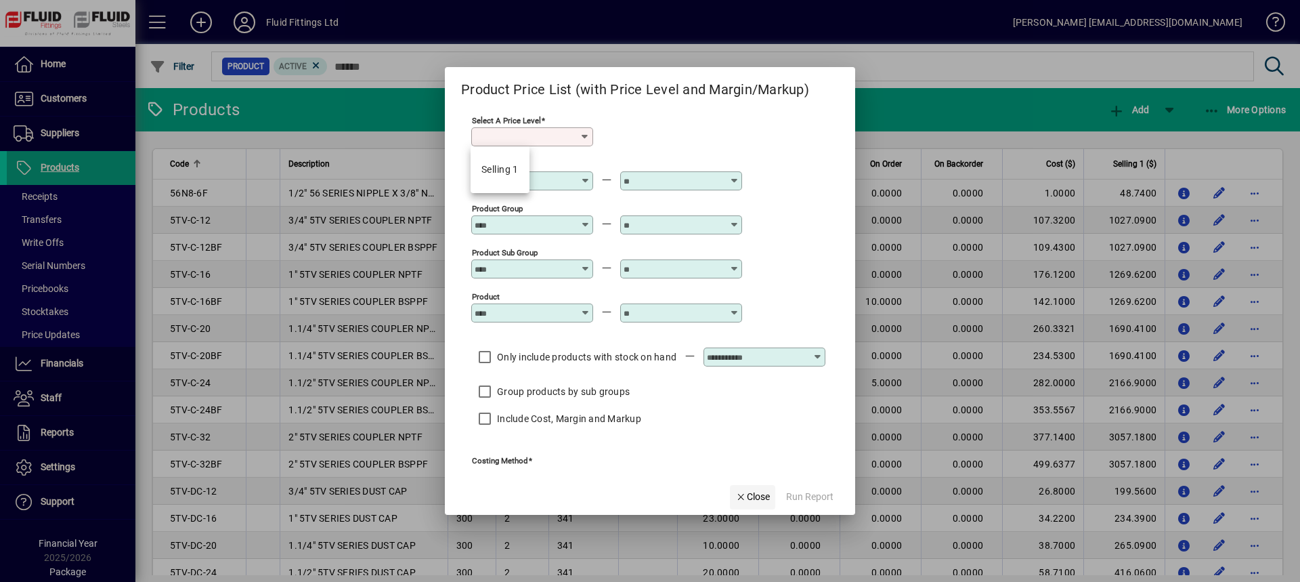
click at [758, 496] on span "Close" at bounding box center [752, 497] width 35 height 14
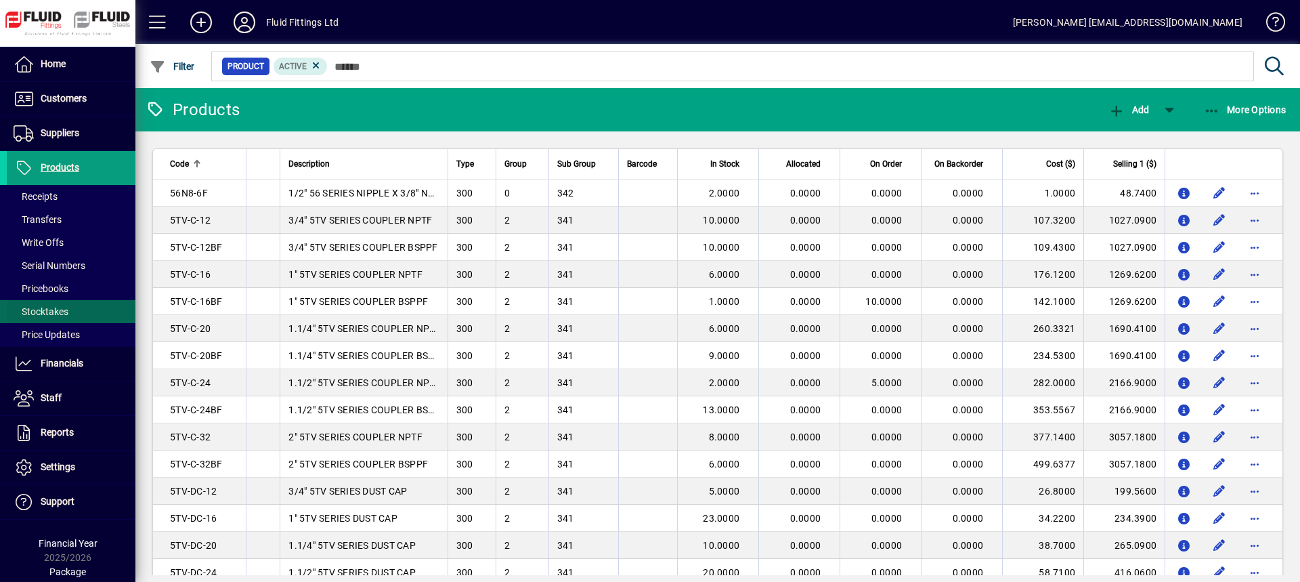
click at [45, 313] on span "Stocktakes" at bounding box center [41, 311] width 55 height 11
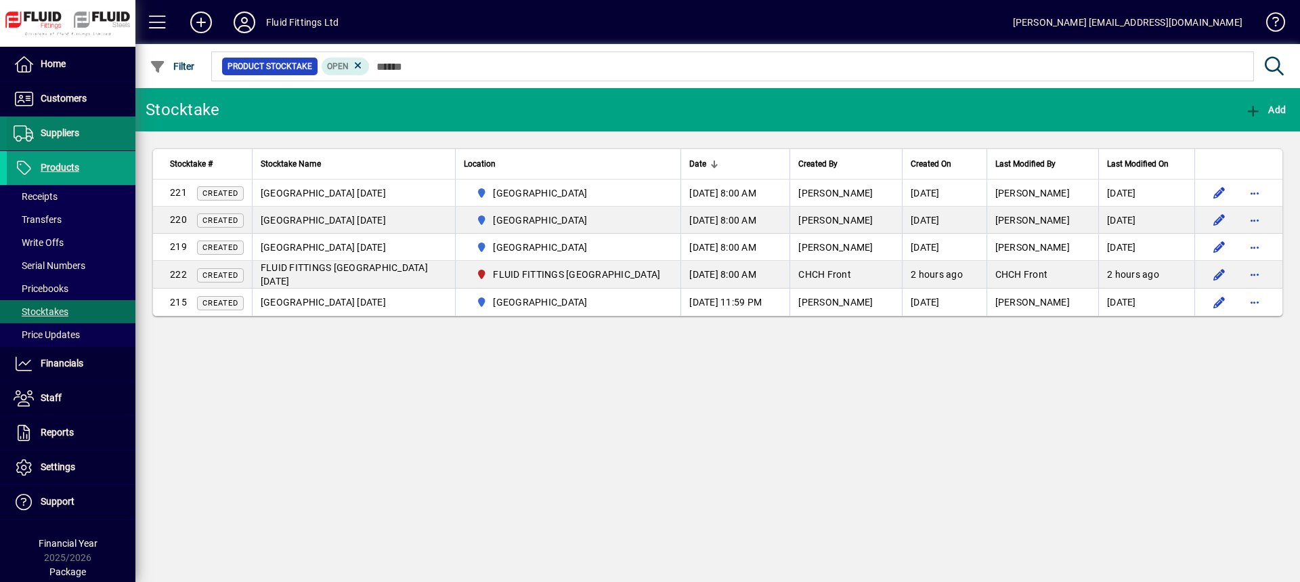
click at [71, 137] on span "Suppliers" at bounding box center [60, 132] width 39 height 11
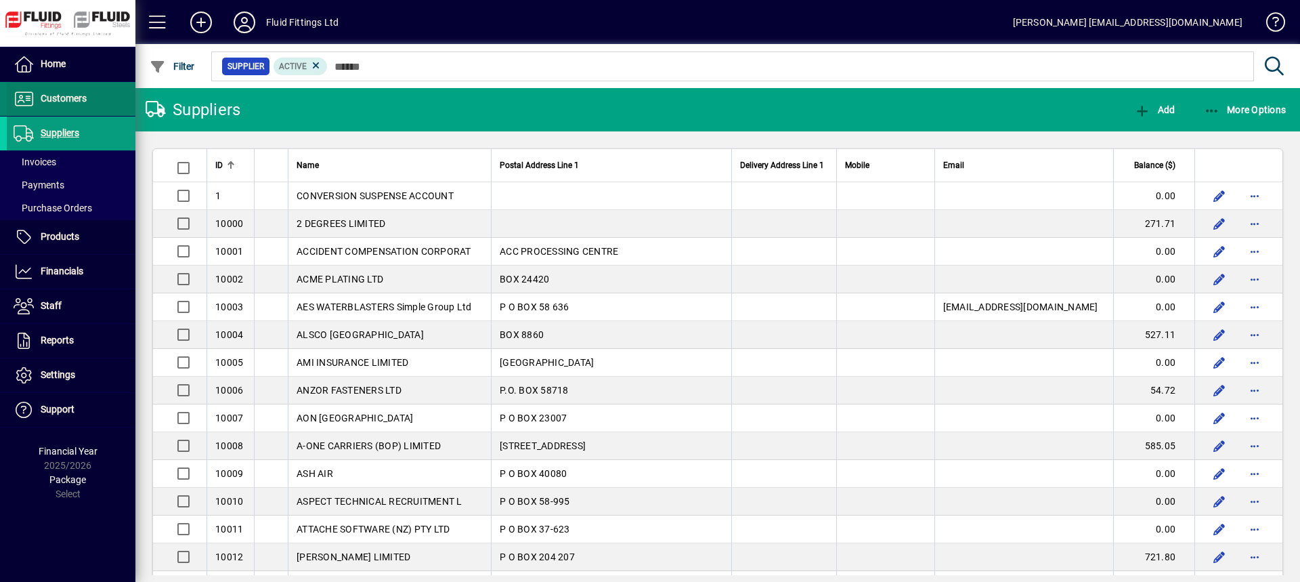
click at [72, 95] on span "Customers" at bounding box center [64, 98] width 46 height 11
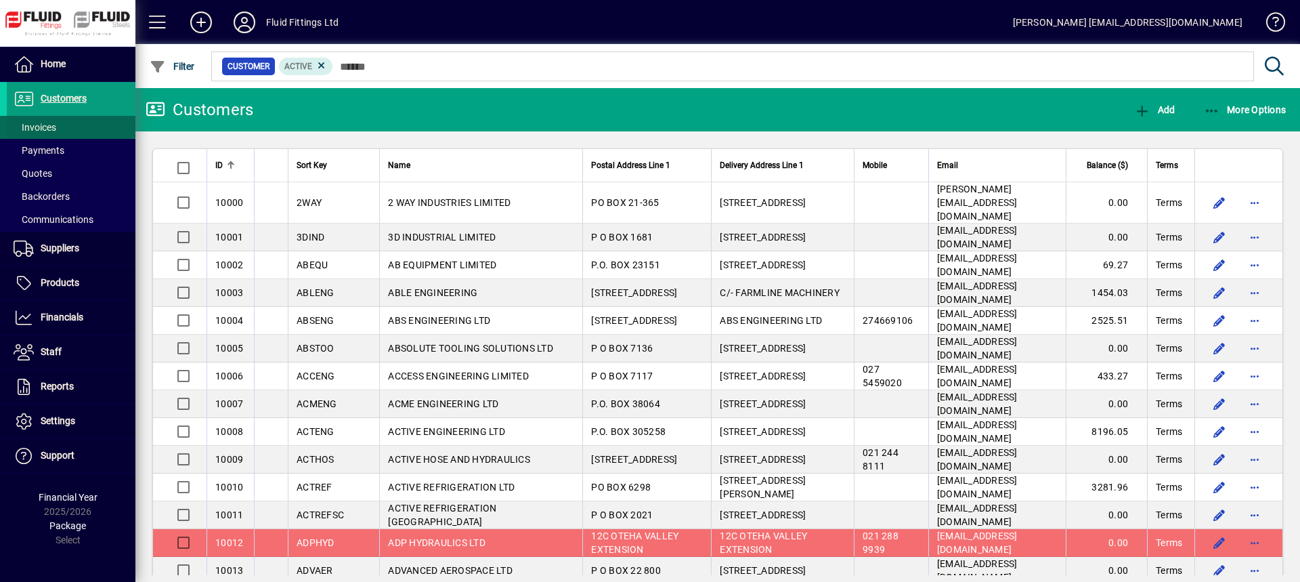
click at [43, 127] on span "Invoices" at bounding box center [35, 127] width 43 height 11
